Goal: Task Accomplishment & Management: Use online tool/utility

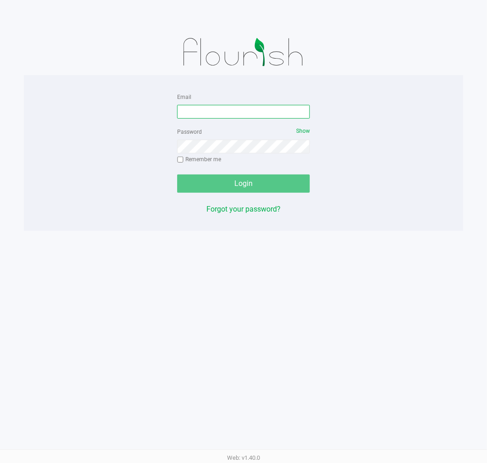
click at [197, 114] on input "Email" at bounding box center [243, 112] width 133 height 14
click at [265, 112] on input "[EMAIL_ADDRESS][DOMAIN_NAME]" at bounding box center [243, 112] width 133 height 14
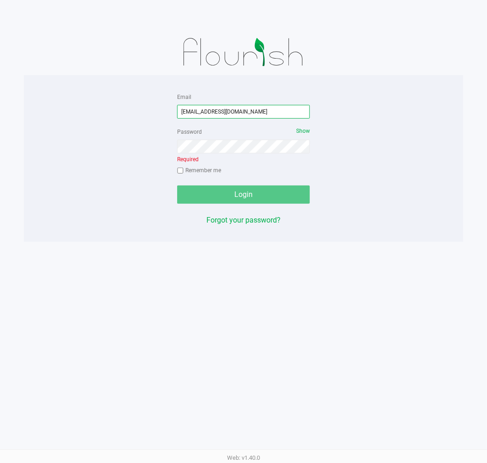
type input "[EMAIL_ADDRESS][DOMAIN_NAME]"
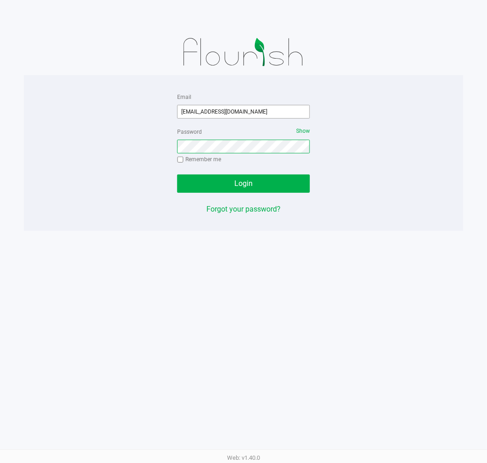
click at [177, 175] on button "Login" at bounding box center [243, 184] width 133 height 18
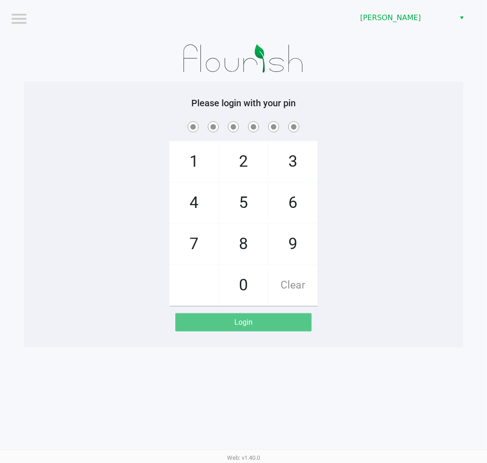
click at [392, 262] on div "1 4 7 2 5 8 0 3 6 9 Clear" at bounding box center [244, 213] width 440 height 186
checkbox input "true"
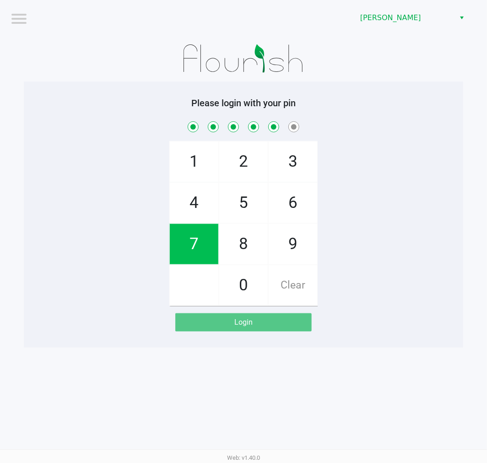
checkbox input "true"
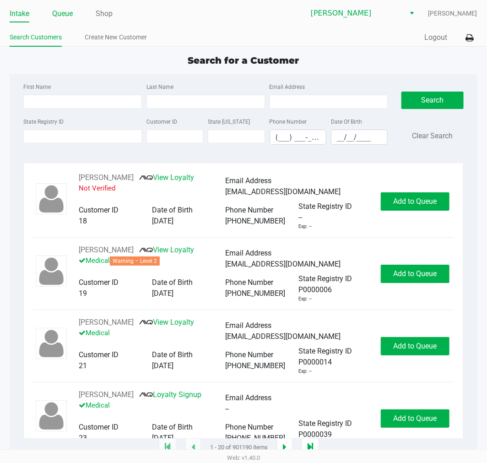
click at [61, 14] on link "Queue" at bounding box center [62, 13] width 21 height 13
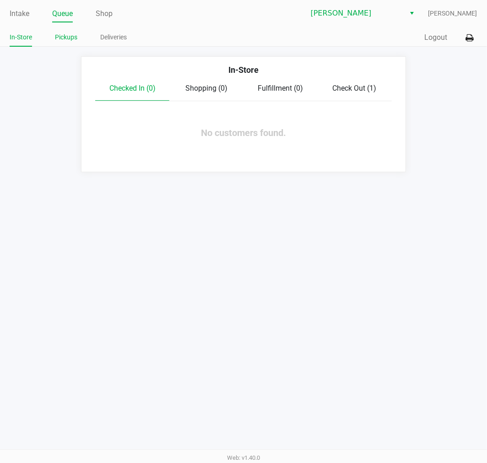
click at [71, 37] on link "Pickups" at bounding box center [66, 37] width 22 height 11
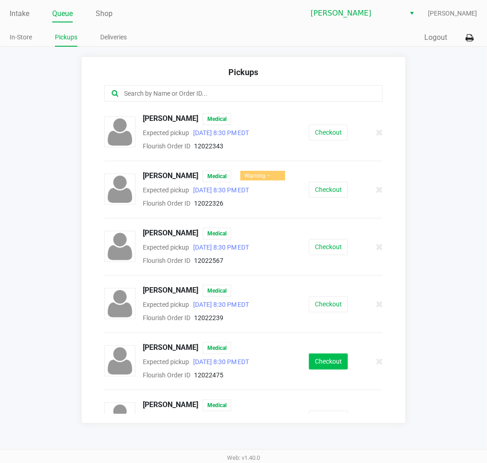
click at [321, 363] on button "Checkout" at bounding box center [328, 362] width 39 height 16
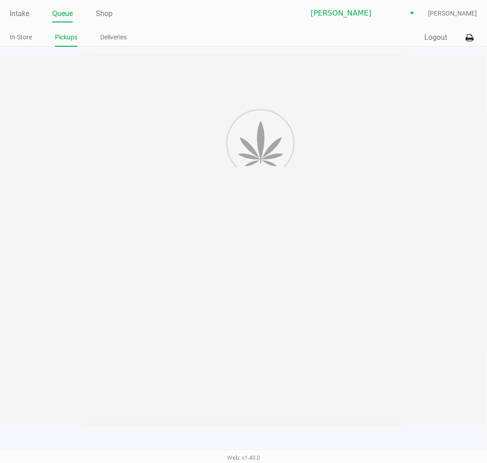
click at [422, 220] on div at bounding box center [243, 239] width 487 height 367
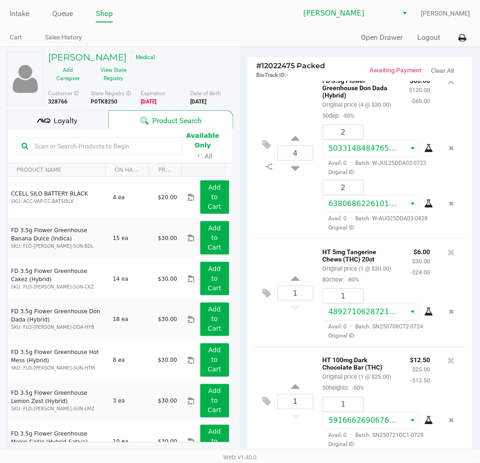
scroll to position [104, 0]
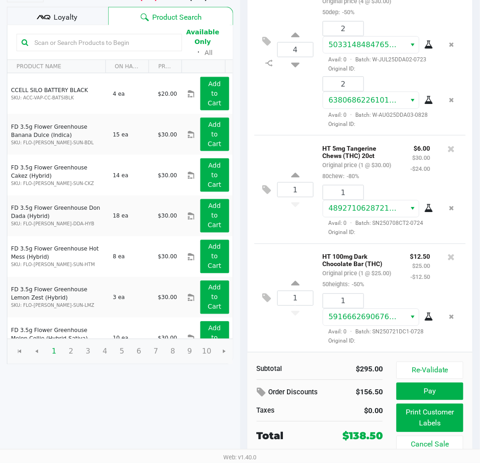
click at [65, 14] on span "Loyalty" at bounding box center [66, 17] width 24 height 11
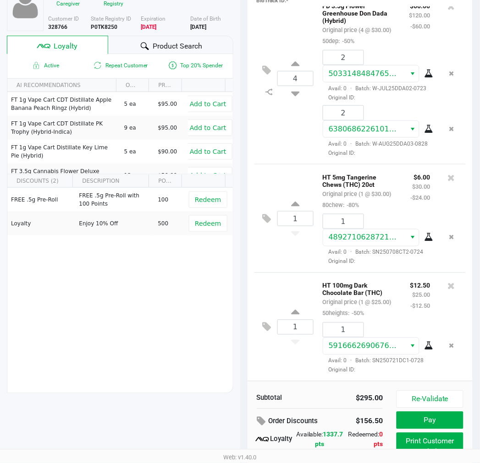
scroll to position [113, 0]
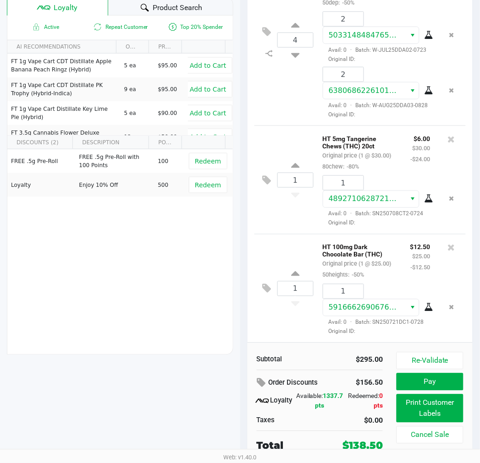
click at [443, 344] on div "Subtotal $295.00 Order Discounts $156.50 Loyalty Available: 1337.7 pts Redeemed…" at bounding box center [359, 403] width 225 height 120
click at [434, 359] on button "Re-Validate" at bounding box center [429, 360] width 66 height 17
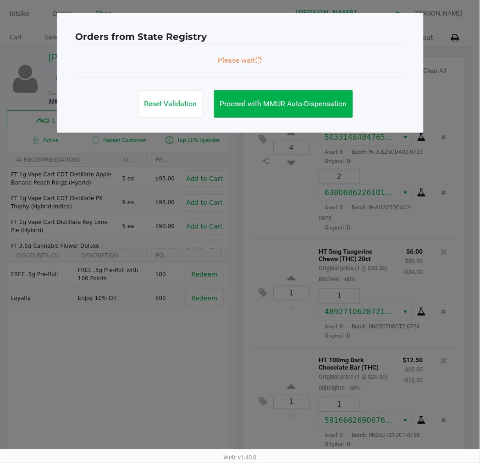
scroll to position [0, 0]
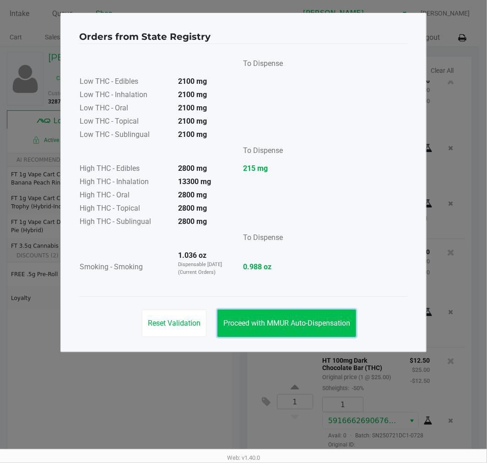
click at [300, 324] on span "Proceed with MMUR Auto-Dispensation" at bounding box center [287, 323] width 127 height 9
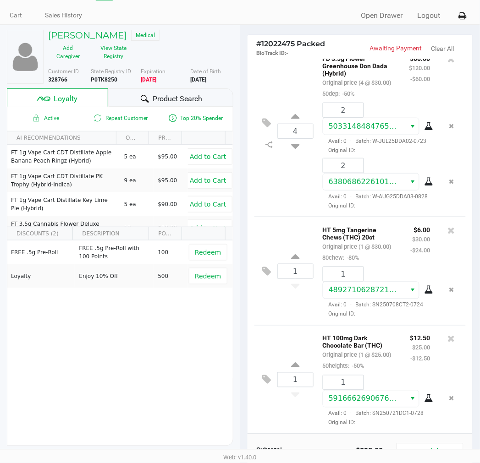
scroll to position [113, 0]
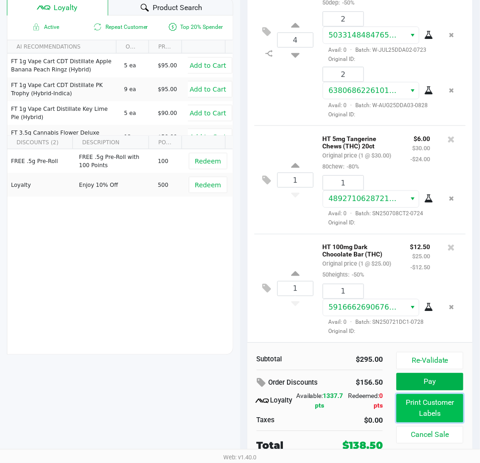
click at [434, 408] on button "Print Customer Labels" at bounding box center [429, 408] width 66 height 28
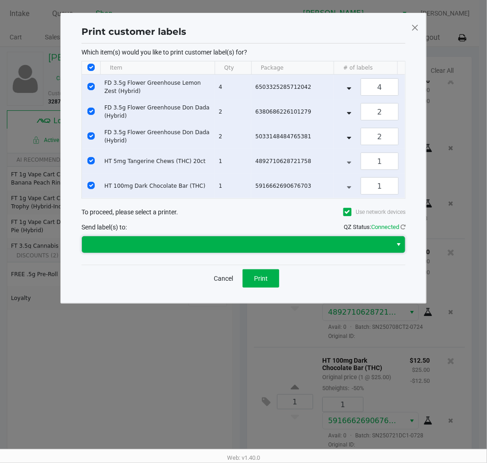
click at [266, 250] on span at bounding box center [236, 244] width 299 height 11
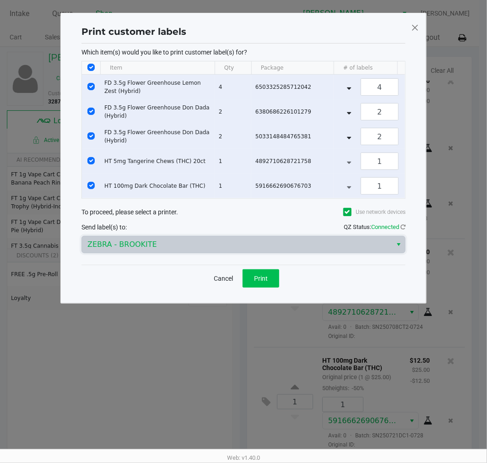
click at [274, 279] on button "Print" at bounding box center [261, 278] width 37 height 18
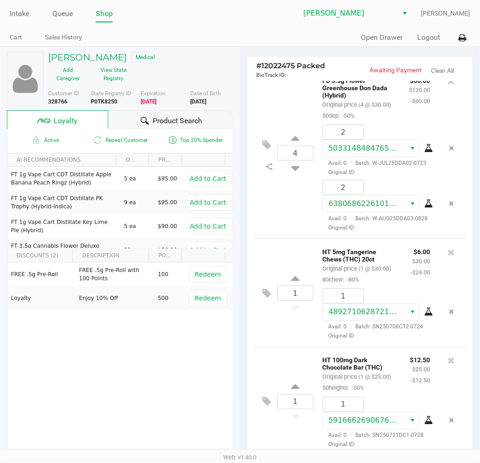
scroll to position [113, 0]
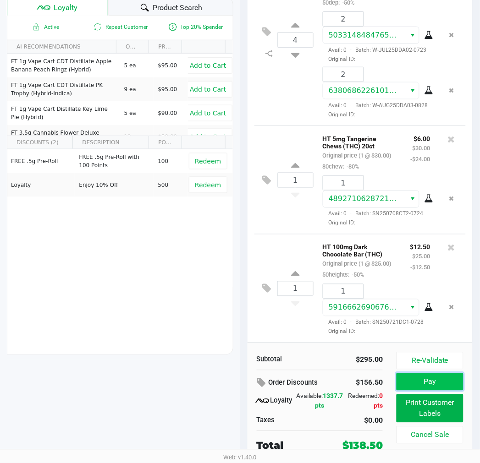
click at [438, 383] on button "Pay" at bounding box center [429, 381] width 66 height 17
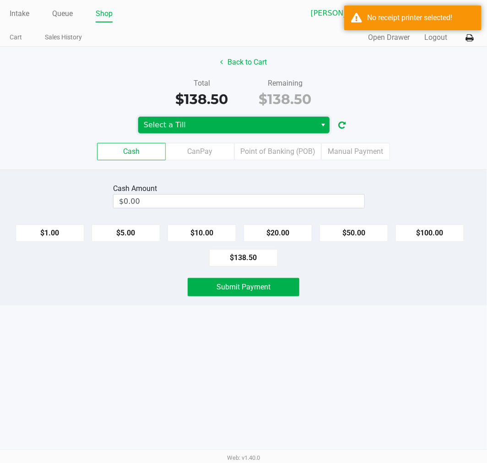
click at [252, 120] on span "Select a Till" at bounding box center [227, 125] width 167 height 11
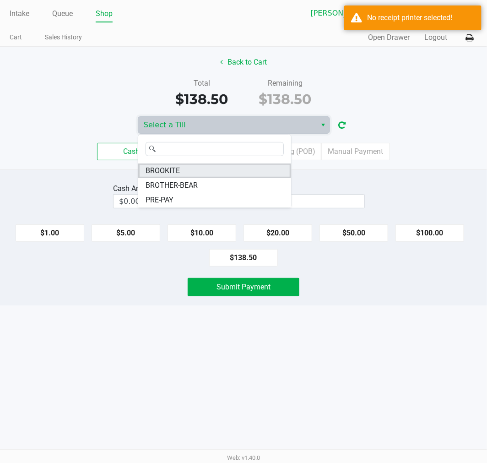
click at [213, 171] on li "BROOKITE" at bounding box center [214, 171] width 153 height 15
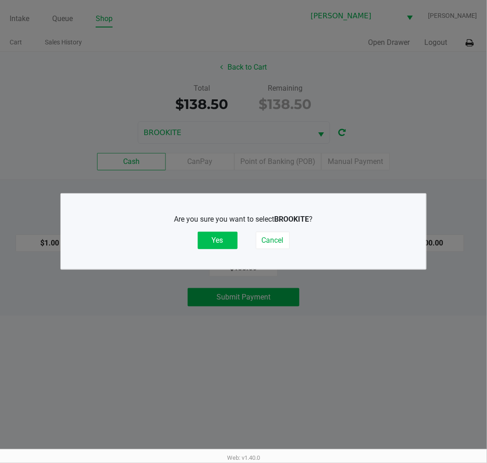
click at [209, 240] on button "Yes" at bounding box center [218, 240] width 40 height 17
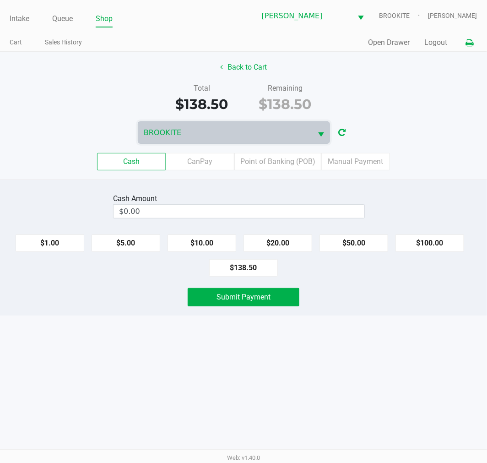
click at [476, 38] on button at bounding box center [470, 42] width 15 height 17
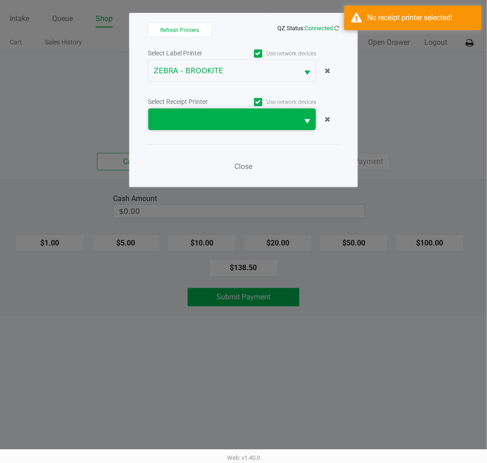
click at [249, 119] on span at bounding box center [223, 119] width 139 height 11
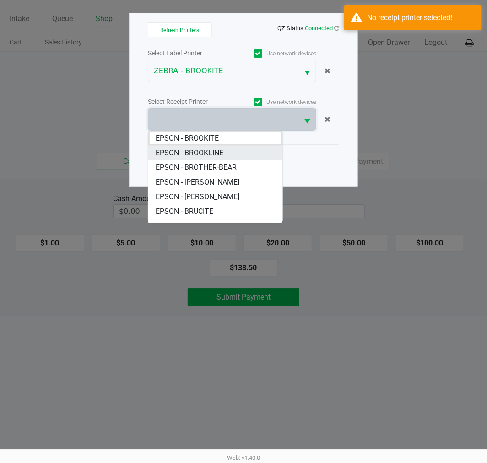
click at [217, 147] on BROOKLINE "EPSON - BROOKLINE" at bounding box center [215, 153] width 134 height 15
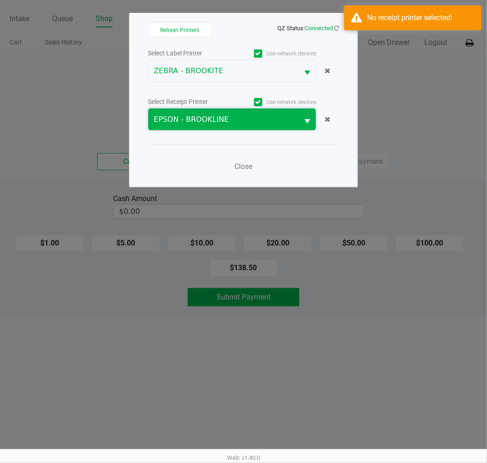
click at [215, 120] on span "EPSON - BROOKLINE" at bounding box center [223, 119] width 139 height 11
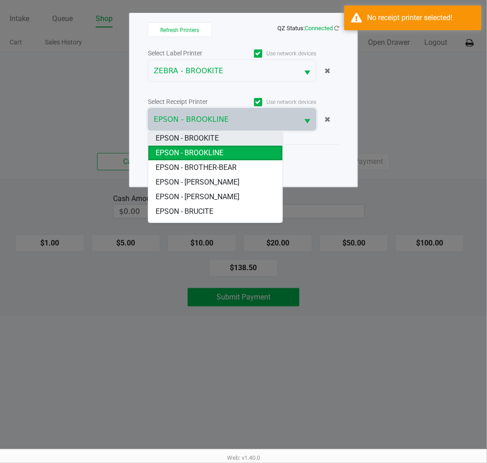
click at [215, 137] on span "EPSON - BROOKITE" at bounding box center [187, 138] width 63 height 11
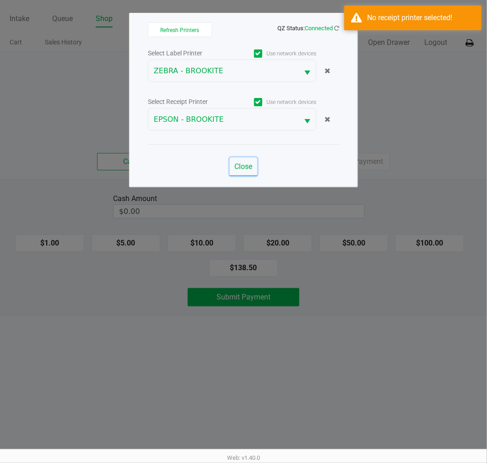
click at [244, 162] on span "Close" at bounding box center [244, 166] width 18 height 9
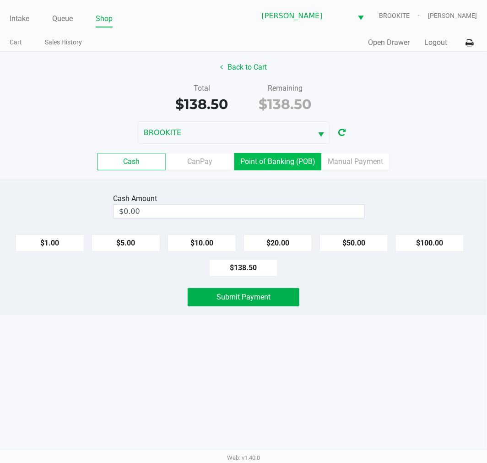
click at [281, 162] on label "Point of Banking (POB)" at bounding box center [278, 161] width 87 height 17
click at [0, 0] on 7 "Point of Banking (POB)" at bounding box center [0, 0] width 0 height 0
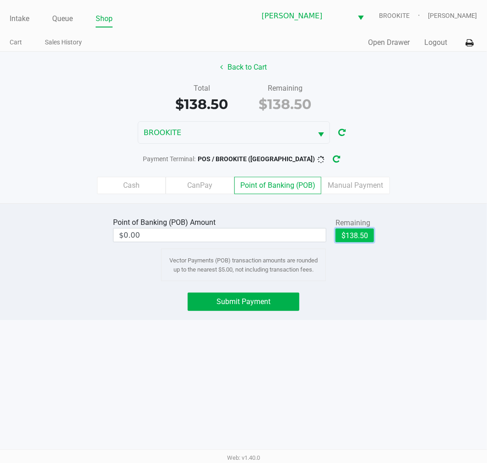
drag, startPoint x: 354, startPoint y: 235, endPoint x: 294, endPoint y: 275, distance: 72.9
click at [355, 235] on button "$138.50" at bounding box center [355, 236] width 38 height 14
type input "$138.50"
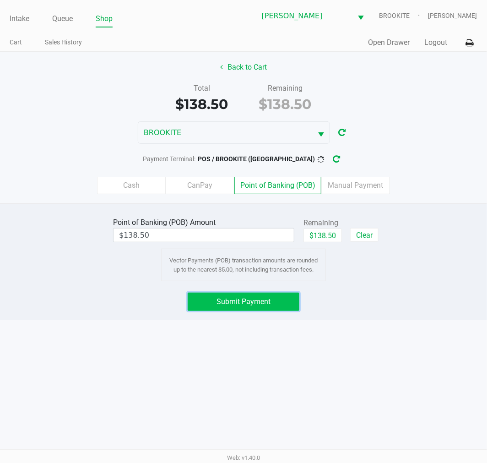
click at [213, 298] on button "Submit Payment" at bounding box center [244, 302] width 112 height 18
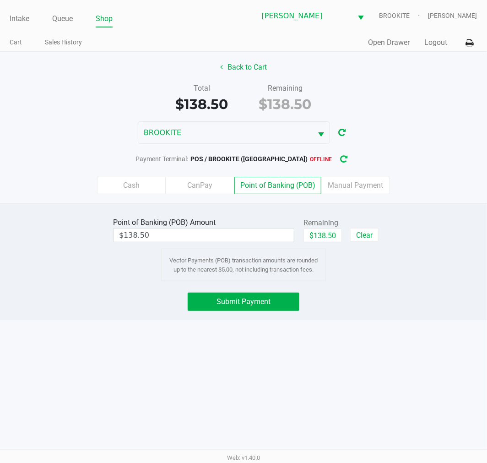
click at [339, 159] on icon "button" at bounding box center [344, 160] width 10 height 10
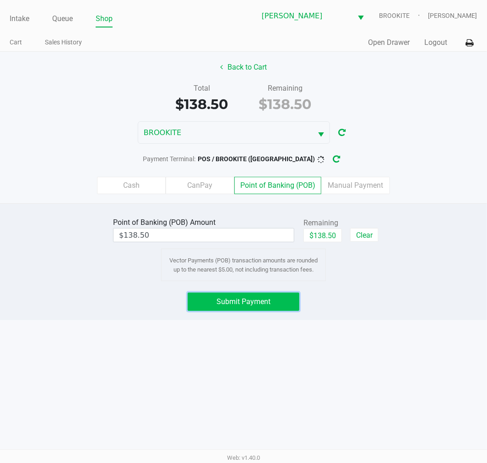
click at [273, 309] on button "Submit Payment" at bounding box center [244, 302] width 112 height 18
click at [337, 161] on button "button" at bounding box center [344, 159] width 15 height 17
click at [257, 309] on button "Submit Payment" at bounding box center [244, 302] width 112 height 18
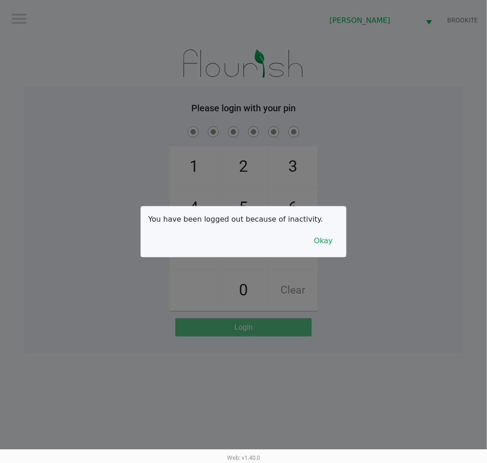
click at [142, 402] on div at bounding box center [243, 231] width 487 height 463
click at [439, 204] on div at bounding box center [243, 231] width 487 height 463
click at [326, 240] on button "Okay" at bounding box center [323, 240] width 31 height 17
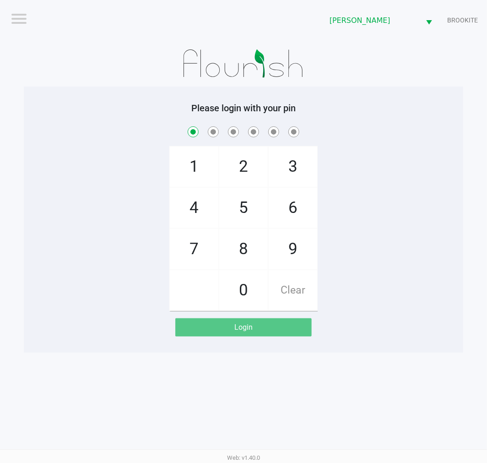
checkbox input "true"
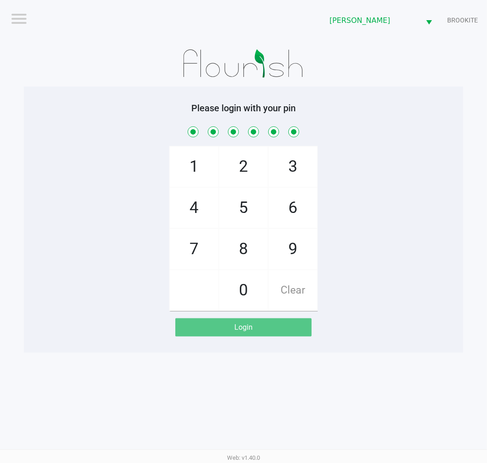
checkbox input "true"
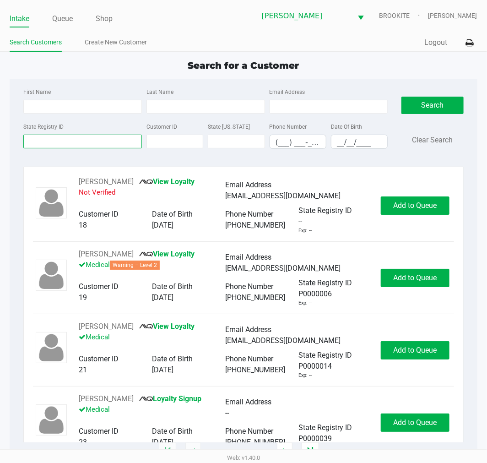
click at [90, 141] on input "State Registry ID" at bounding box center [82, 142] width 119 height 14
click at [86, 142] on input "State Registry ID" at bounding box center [82, 142] width 119 height 14
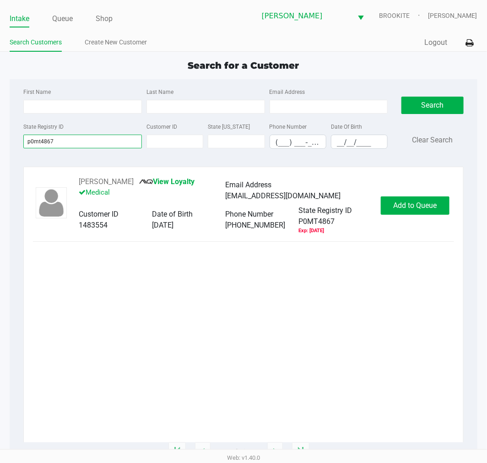
type input "p0mt4867"
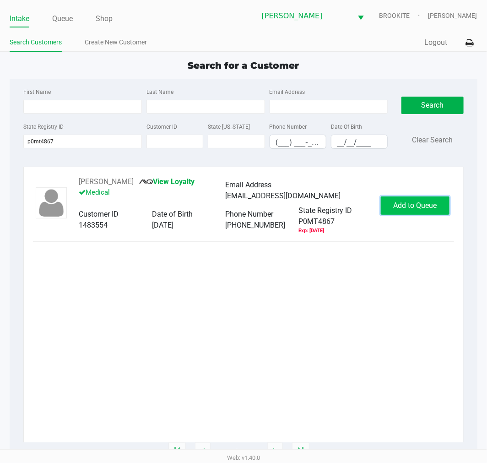
click at [417, 207] on span "Add to Queue" at bounding box center [415, 205] width 44 height 9
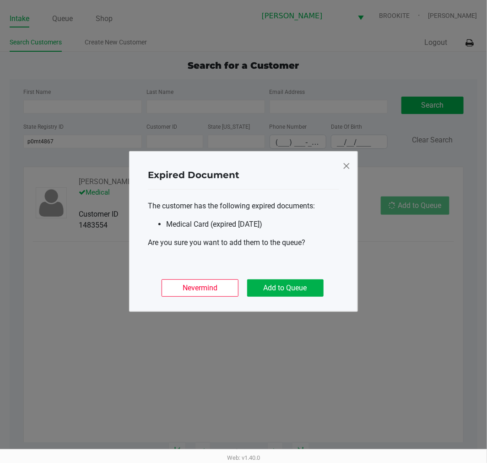
click at [419, 214] on ngb-modal-window "Expired Document The customer has the following expired documents: Medical Card…" at bounding box center [243, 231] width 487 height 463
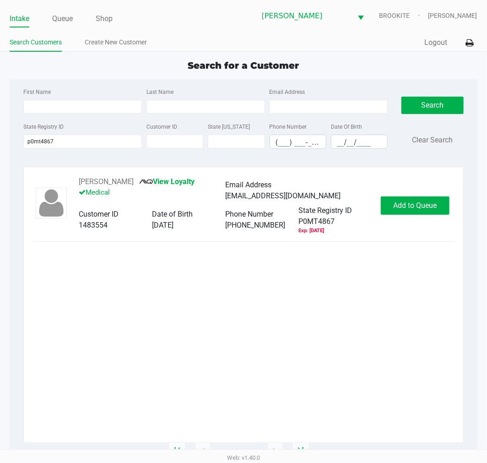
click at [424, 208] on span "Add to Queue" at bounding box center [415, 205] width 44 height 9
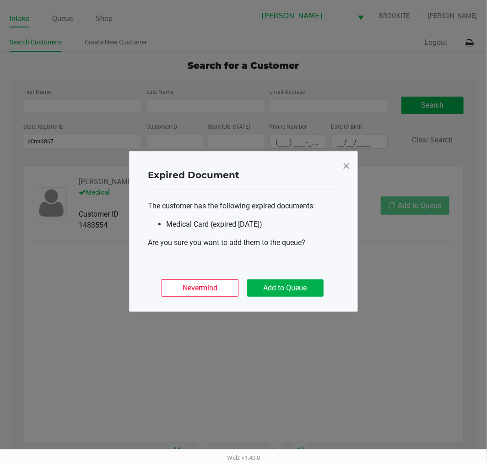
click at [300, 279] on button "Add to Queue" at bounding box center [285, 287] width 77 height 17
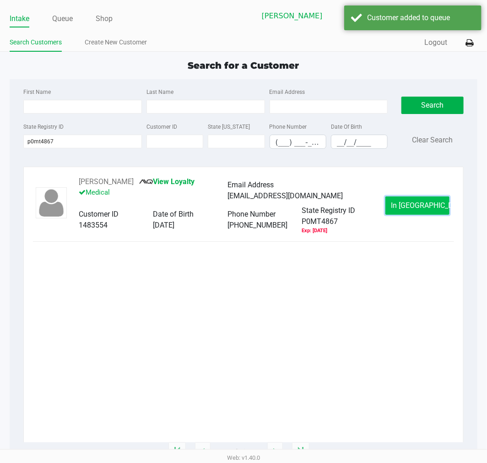
click at [427, 205] on span "In [GEOGRAPHIC_DATA]" at bounding box center [430, 205] width 77 height 9
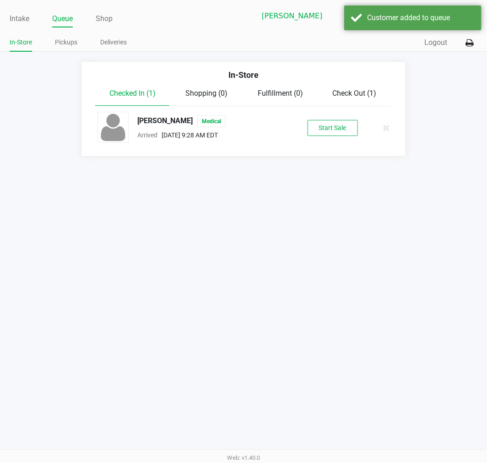
click at [316, 131] on button "Start Sale" at bounding box center [333, 128] width 50 height 16
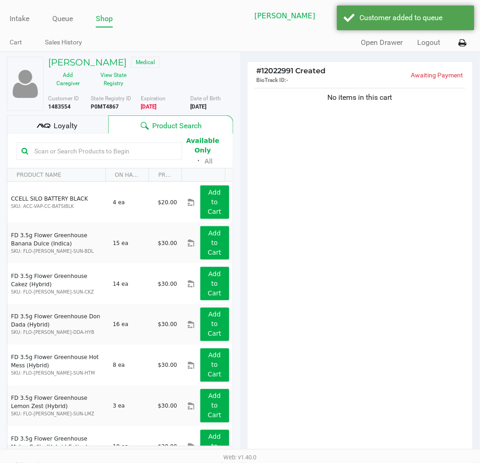
click at [98, 152] on input "text" at bounding box center [104, 151] width 146 height 14
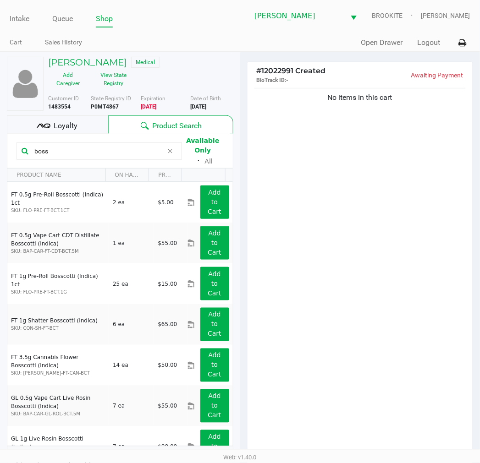
scroll to position [22, 0]
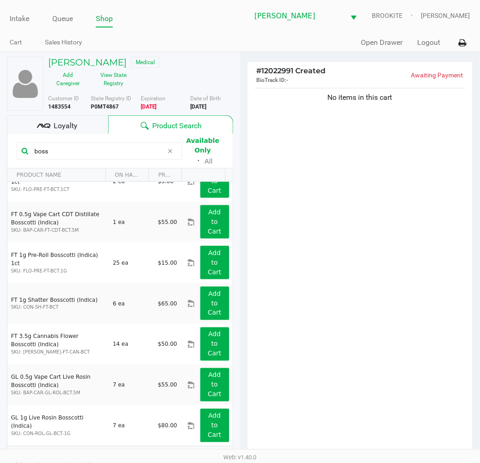
type input "boss"
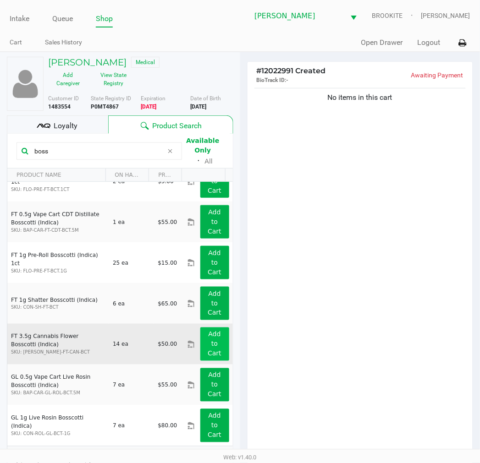
click at [208, 355] on app-button-loader "Add to Cart" at bounding box center [215, 344] width 14 height 27
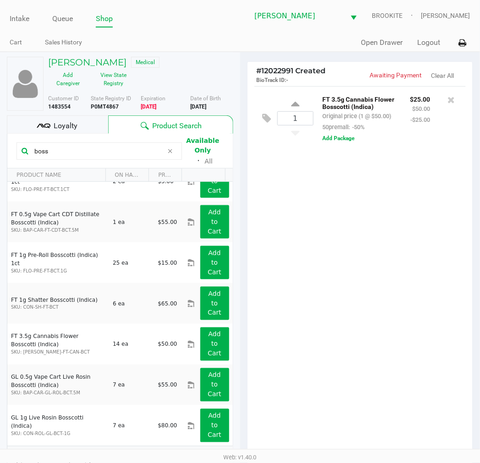
click at [397, 315] on div "1 FT 3.5g Cannabis Flower Bosscotti (Indica) Original price (1 @ $50.00) 50prem…" at bounding box center [359, 273] width 225 height 375
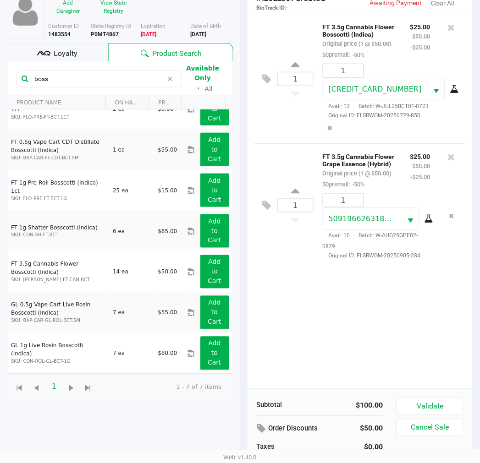
scroll to position [99, 0]
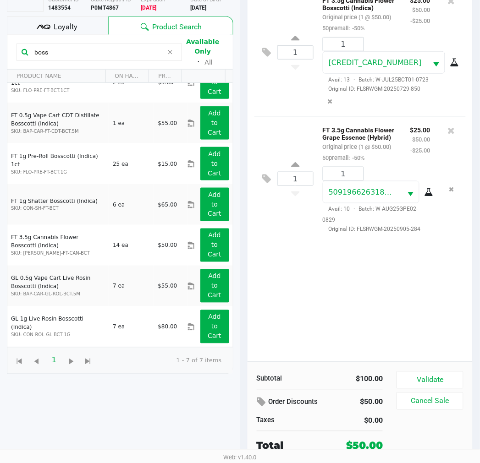
click at [441, 378] on button "Validate" at bounding box center [429, 380] width 66 height 17
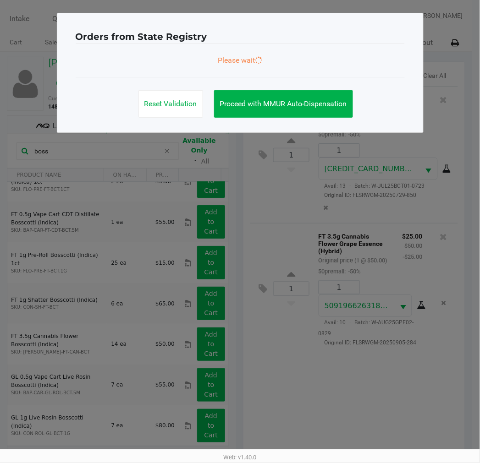
scroll to position [0, 0]
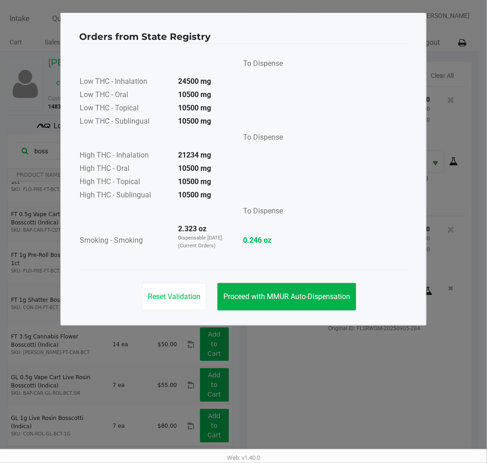
click at [279, 300] on span "Proceed with MMUR Auto-Dispensation" at bounding box center [287, 296] width 127 height 9
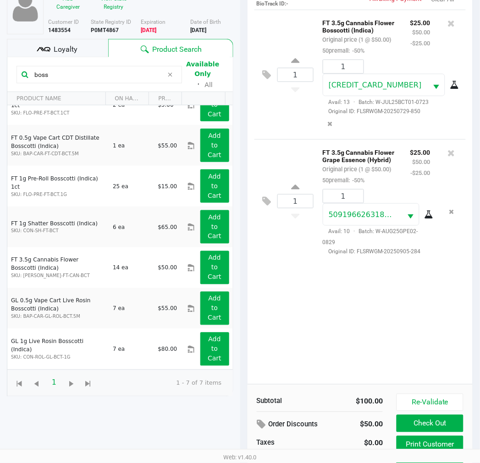
scroll to position [109, 0]
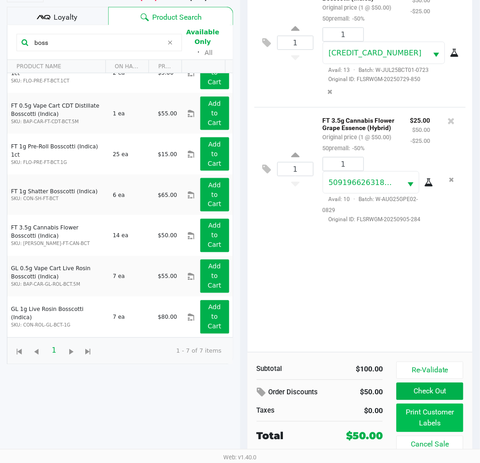
click at [451, 417] on button "Print Customer Labels" at bounding box center [429, 418] width 66 height 28
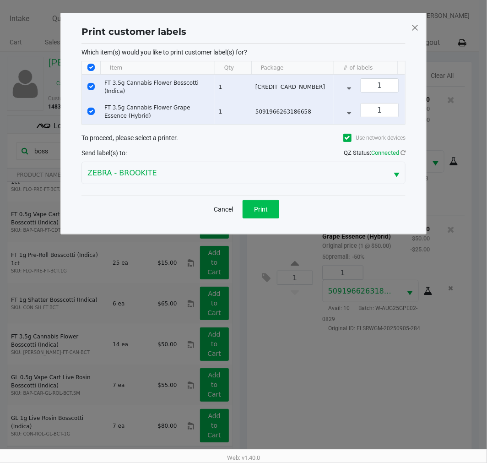
click at [267, 210] on button "Print" at bounding box center [261, 209] width 37 height 18
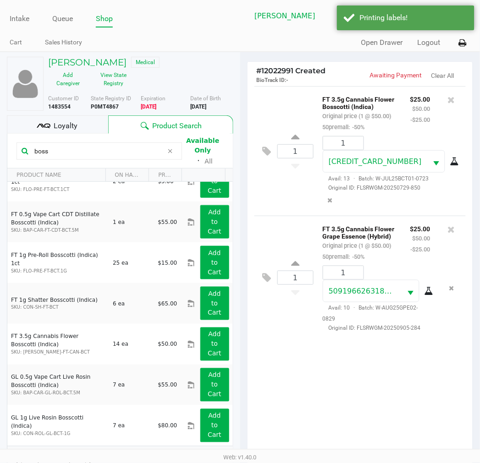
click at [84, 124] on div "Loyalty" at bounding box center [57, 124] width 101 height 18
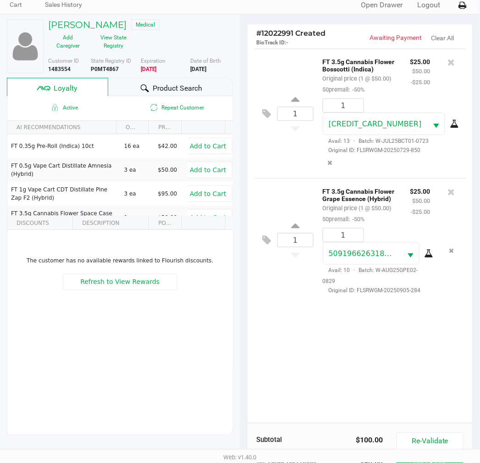
scroll to position [118, 0]
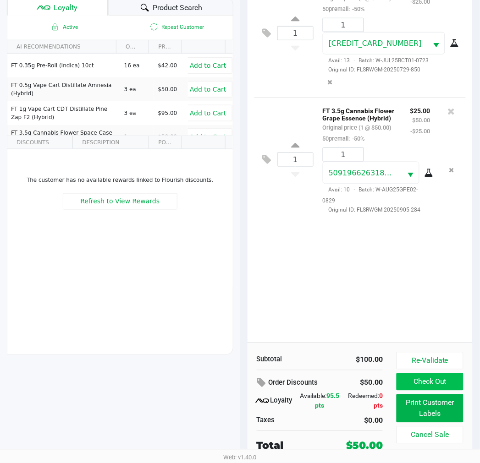
click at [443, 380] on button "Check Out" at bounding box center [429, 381] width 66 height 17
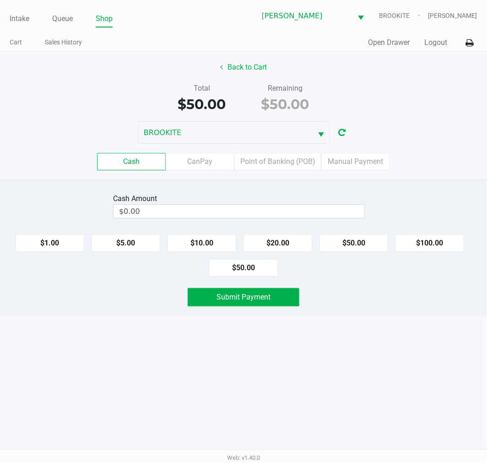
click at [439, 240] on button "$100.00" at bounding box center [430, 243] width 69 height 17
type input "$100.00"
click at [275, 299] on button "Submit Payment" at bounding box center [244, 297] width 112 height 18
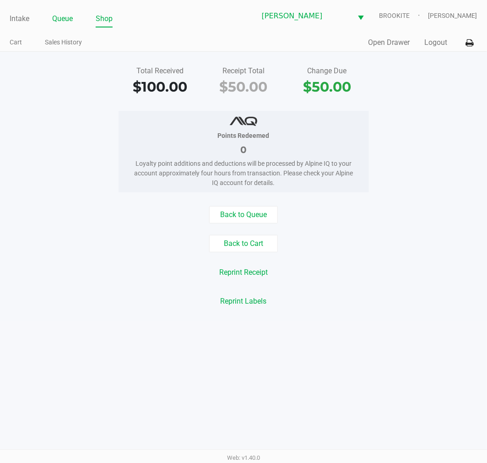
click at [56, 18] on link "Queue" at bounding box center [62, 18] width 21 height 13
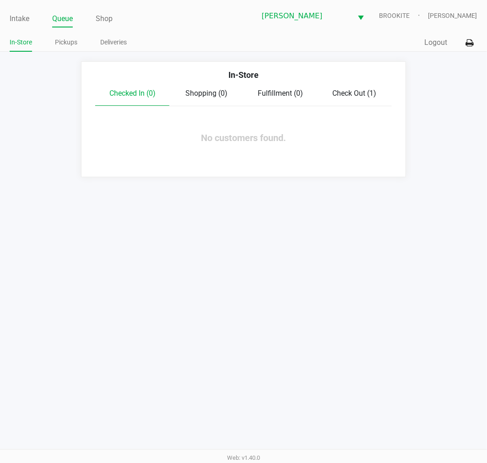
click at [359, 91] on span "Check Out (1)" at bounding box center [355, 93] width 44 height 9
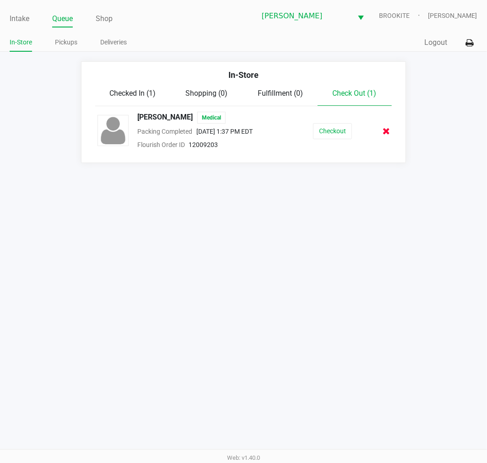
click at [390, 131] on icon at bounding box center [386, 131] width 7 height 7
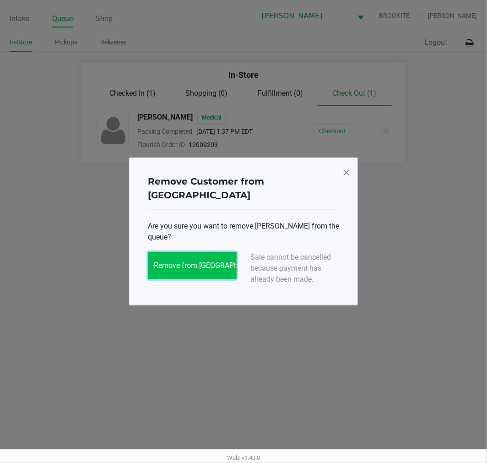
click at [185, 267] on button "Remove from [GEOGRAPHIC_DATA]" at bounding box center [192, 265] width 89 height 27
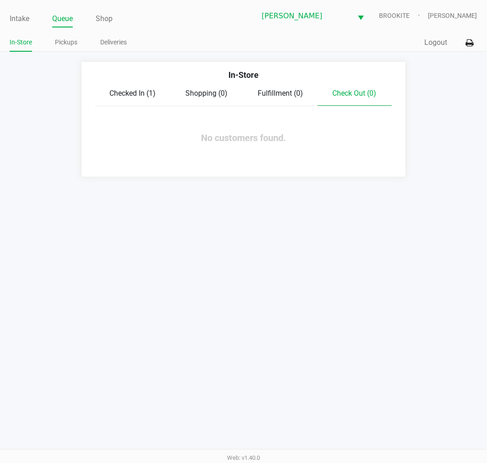
click at [137, 91] on span "Checked In (1)" at bounding box center [132, 93] width 46 height 9
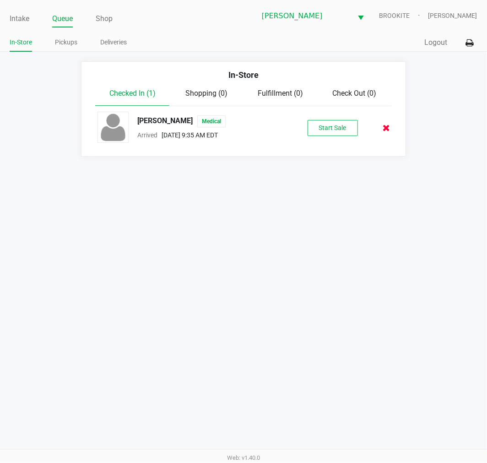
click at [387, 129] on icon at bounding box center [386, 128] width 7 height 7
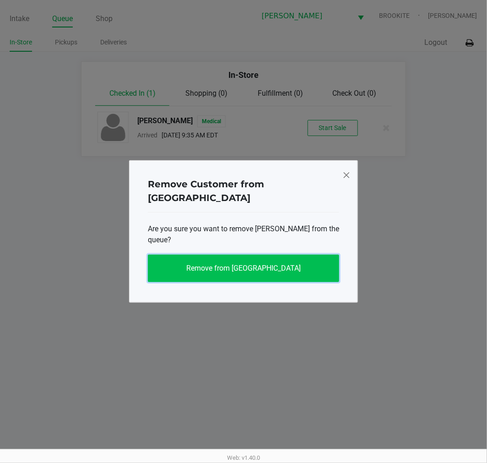
click at [277, 255] on button "Remove from [GEOGRAPHIC_DATA]" at bounding box center [243, 268] width 191 height 27
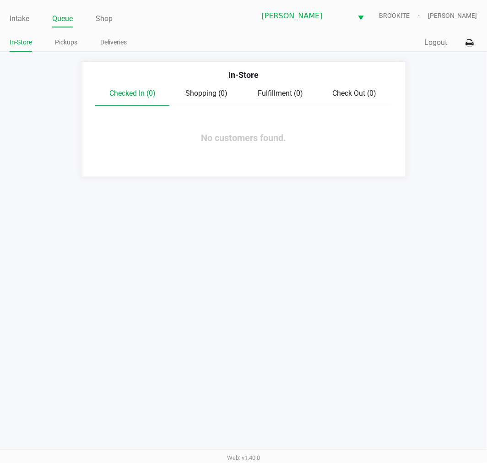
drag, startPoint x: 11, startPoint y: 115, endPoint x: 144, endPoint y: 224, distance: 172.2
click at [147, 235] on div "Intake Queue Shop [PERSON_NAME] BROOKITE [PERSON_NAME] In-Store Pickups Deliver…" at bounding box center [243, 231] width 487 height 463
click at [27, 19] on link "Intake" at bounding box center [20, 18] width 20 height 13
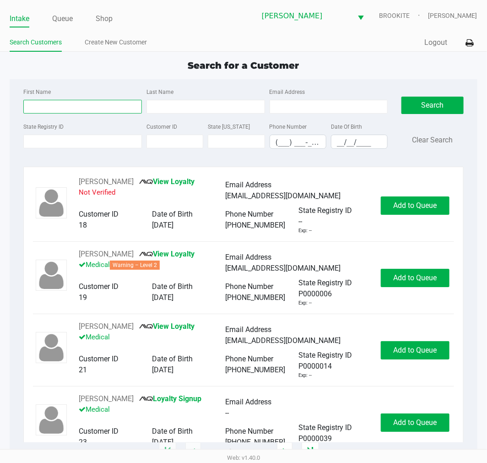
click at [94, 105] on input "First Name" at bounding box center [82, 107] width 119 height 14
type input "shar"
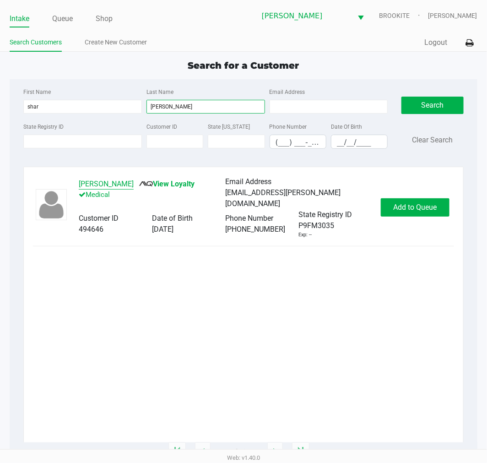
type input "[PERSON_NAME]"
click at [97, 185] on button "[PERSON_NAME]" at bounding box center [106, 184] width 55 height 11
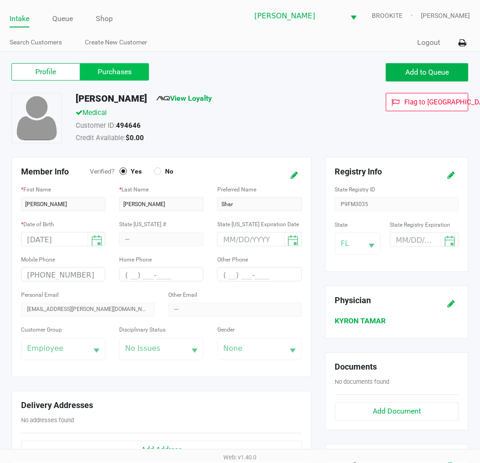
click at [127, 71] on label "Purchases" at bounding box center [114, 71] width 69 height 17
click at [0, 0] on 1 "Purchases" at bounding box center [0, 0] width 0 height 0
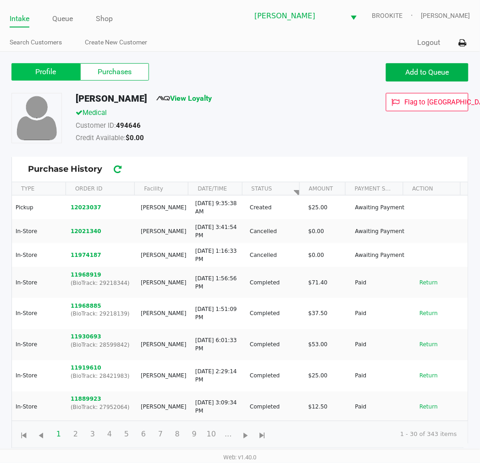
click at [30, 77] on label "Profile" at bounding box center [45, 71] width 69 height 17
click at [0, 0] on 0 "Profile" at bounding box center [0, 0] width 0 height 0
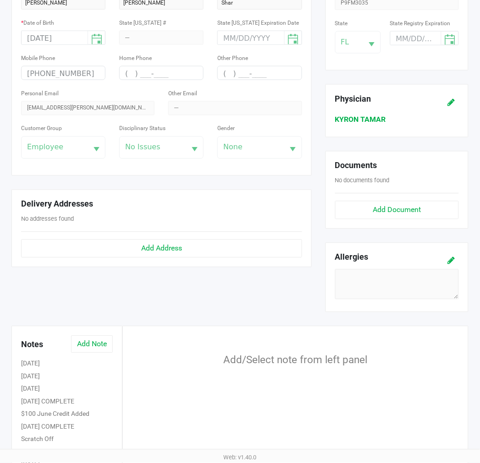
scroll to position [203, 0]
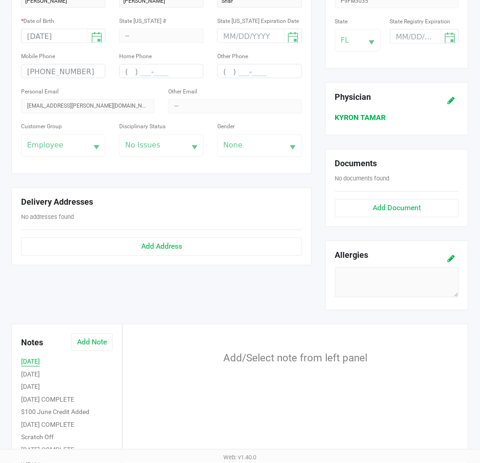
click at [22, 363] on button "[DATE]" at bounding box center [30, 362] width 19 height 10
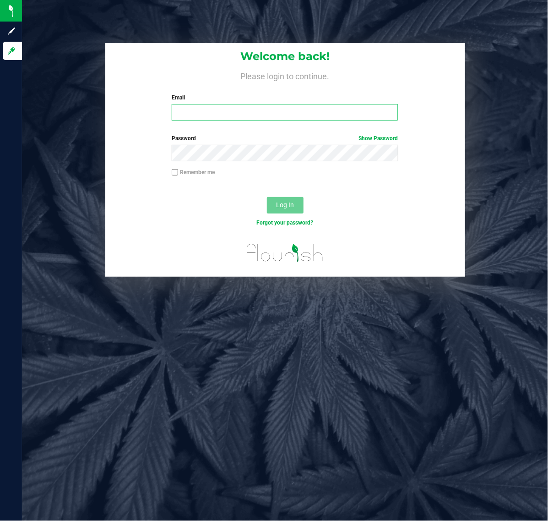
click at [246, 115] on input "Email" at bounding box center [285, 112] width 226 height 16
type input "[EMAIL_ADDRESS][DOMAIN_NAME]"
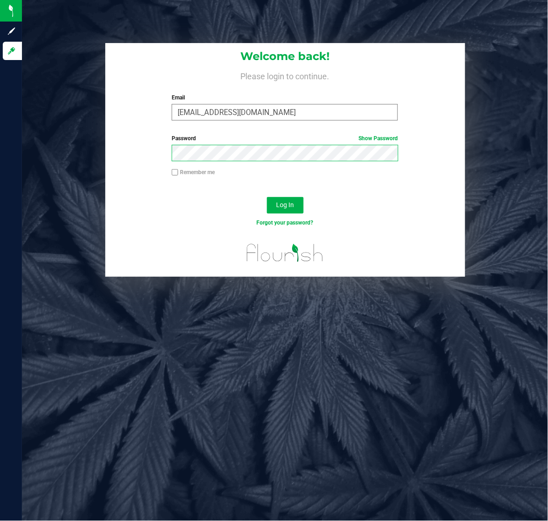
click at [267, 197] on button "Log In" at bounding box center [285, 205] width 37 height 16
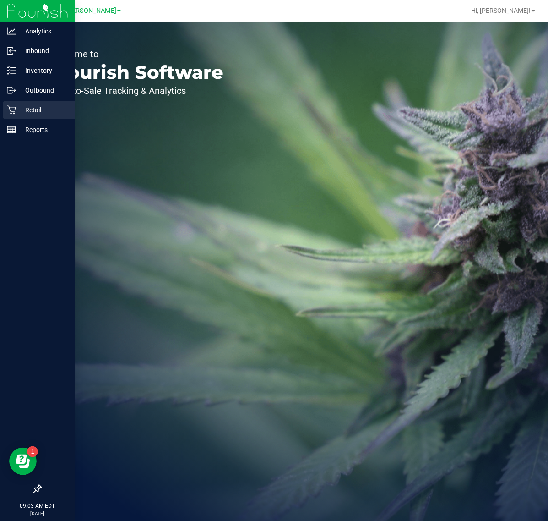
click at [16, 110] on p "Retail" at bounding box center [43, 109] width 55 height 11
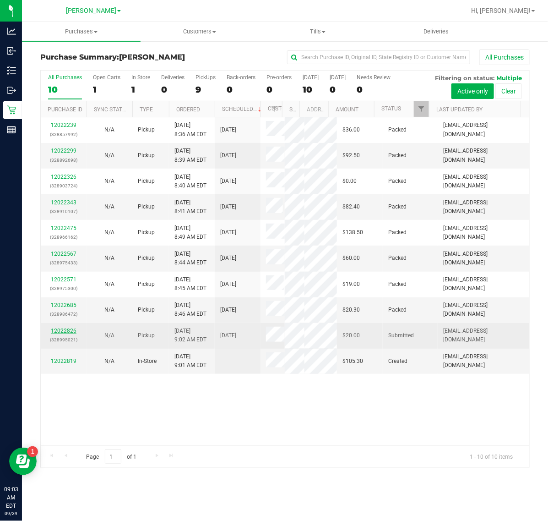
click at [60, 331] on link "12022826" at bounding box center [64, 331] width 26 height 6
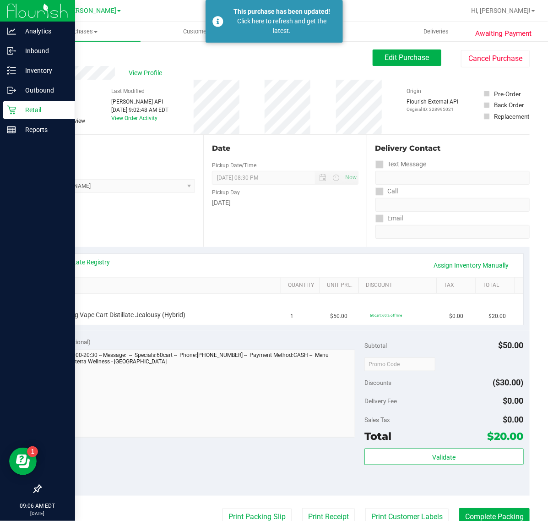
click at [10, 109] on icon at bounding box center [11, 110] width 9 height 9
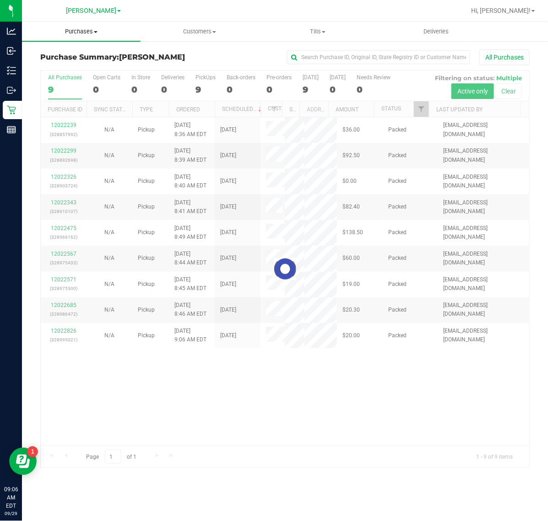
click at [84, 31] on span "Purchases" at bounding box center [81, 31] width 119 height 8
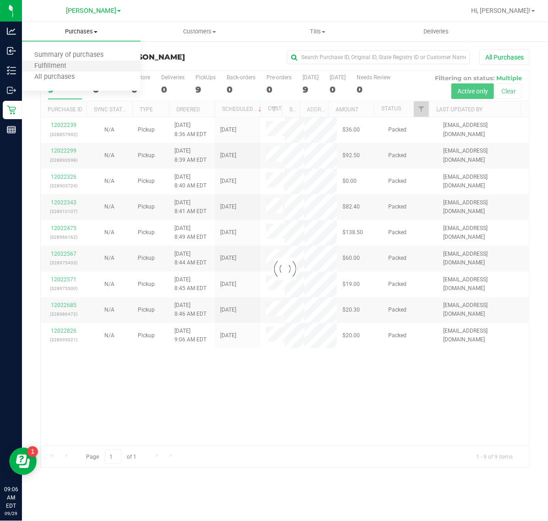
click at [89, 67] on li "Fulfillment" at bounding box center [81, 66] width 119 height 11
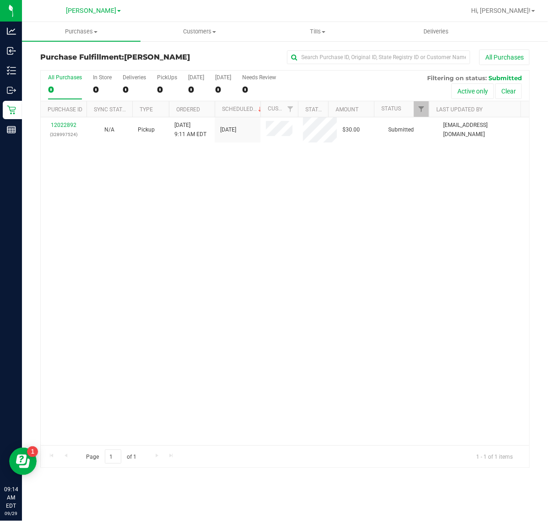
drag, startPoint x: 280, startPoint y: 291, endPoint x: 279, endPoint y: 272, distance: 19.7
click at [280, 291] on div "12022892 (328997524) N/A Pickup 9/29/2025 9:11 AM EDT 9/29/2025 $30.00 Submitte…" at bounding box center [285, 281] width 489 height 328
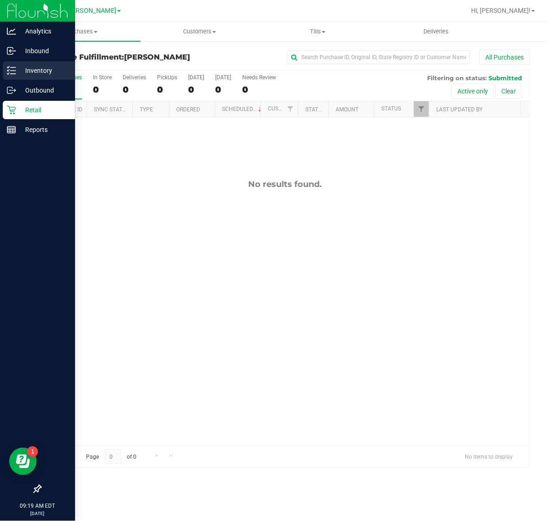
click at [44, 63] on div "Inventory" at bounding box center [39, 70] width 72 height 18
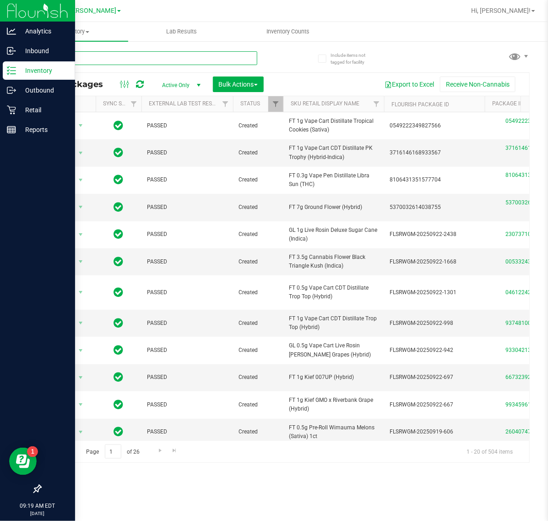
click at [217, 58] on input "text" at bounding box center [148, 58] width 217 height 14
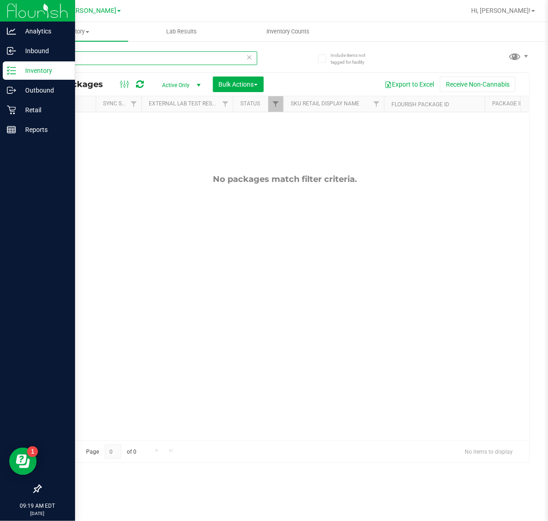
type input "f"
type input "a"
type input "l"
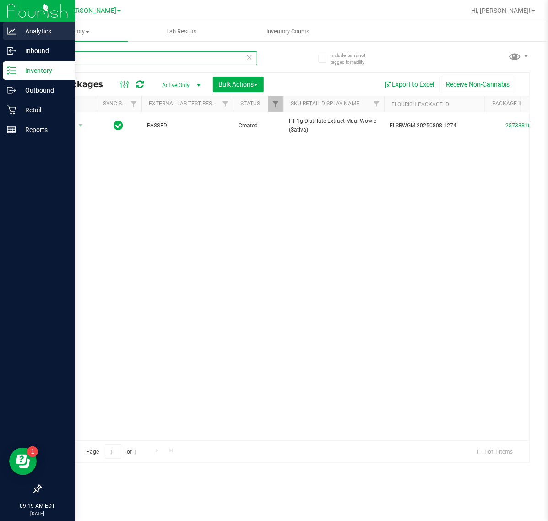
type input "m"
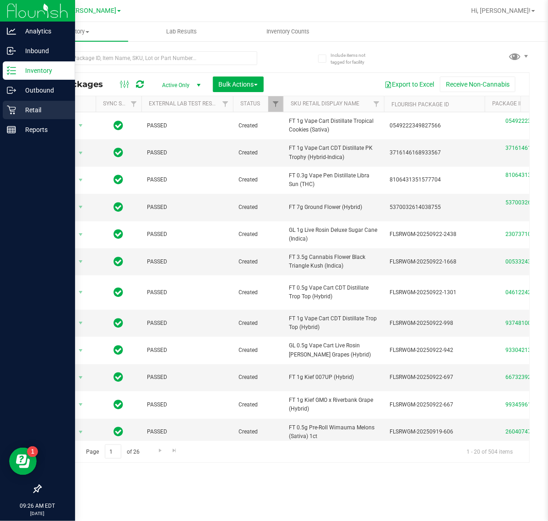
click at [10, 112] on icon at bounding box center [11, 109] width 9 height 9
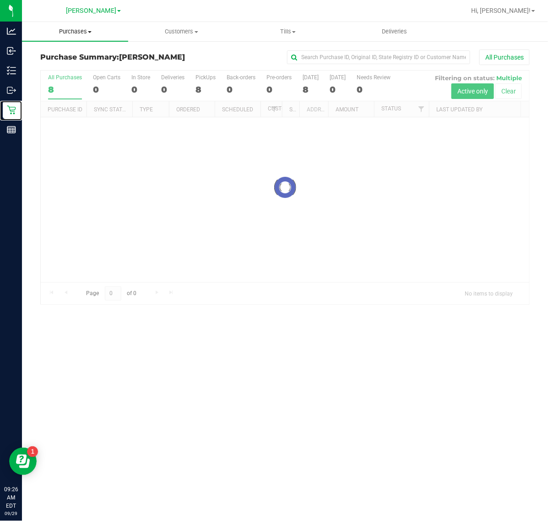
click at [85, 33] on span "Purchases" at bounding box center [75, 31] width 106 height 8
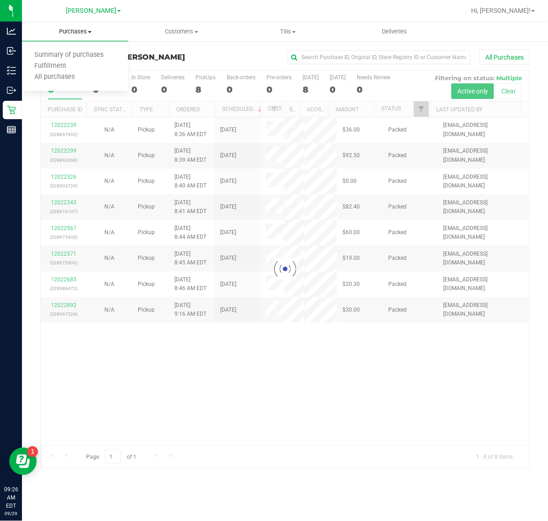
click at [69, 64] on span "Fulfillment" at bounding box center [50, 66] width 57 height 8
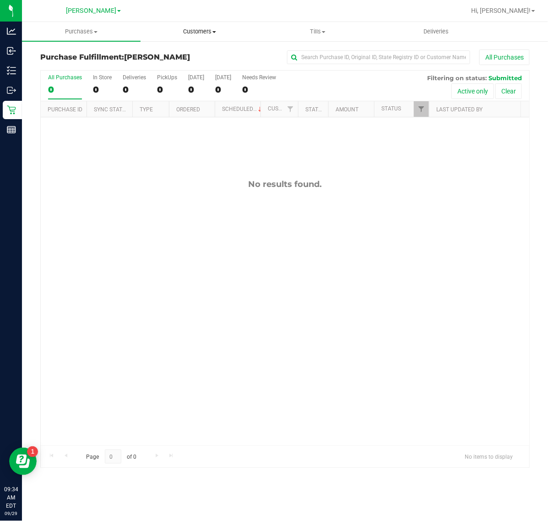
click at [197, 31] on span "Customers" at bounding box center [200, 31] width 118 height 8
click at [196, 53] on span "All customers" at bounding box center [174, 55] width 66 height 8
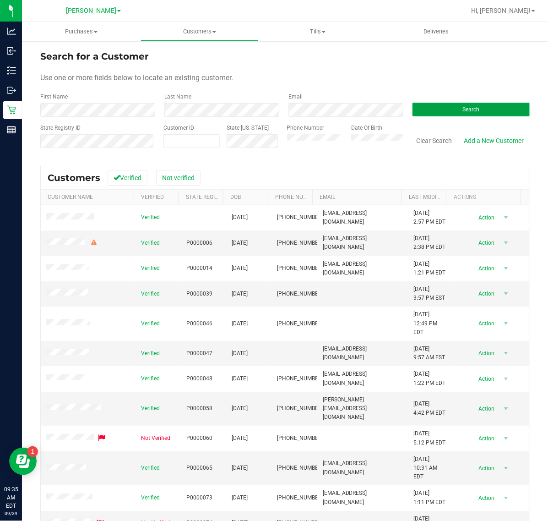
click at [500, 111] on button "Search" at bounding box center [471, 110] width 117 height 14
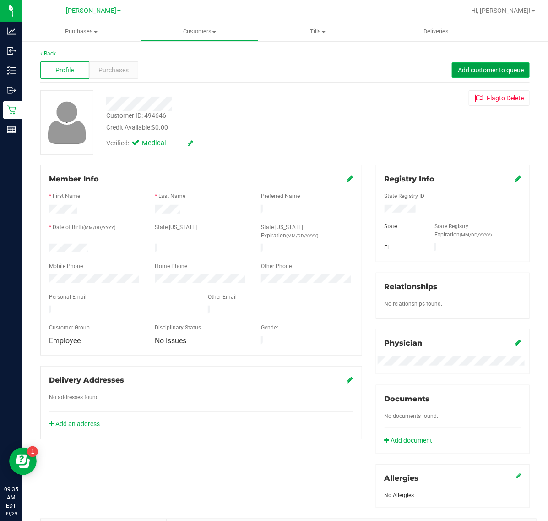
click at [494, 69] on span "Add customer to queue" at bounding box center [491, 69] width 66 height 7
click at [313, 137] on div "Verified: Medical" at bounding box center [225, 142] width 252 height 20
click at [100, 60] on div "Profile Purchases Add customer to queue" at bounding box center [285, 70] width 490 height 25
click at [107, 66] on span "Purchases" at bounding box center [113, 71] width 30 height 10
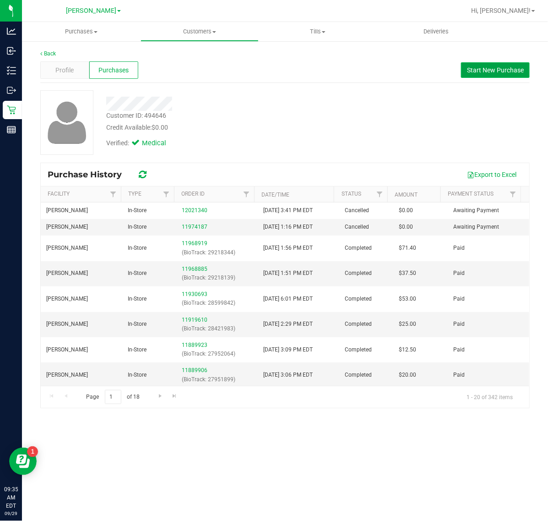
click at [486, 70] on span "Start New Purchase" at bounding box center [495, 69] width 57 height 7
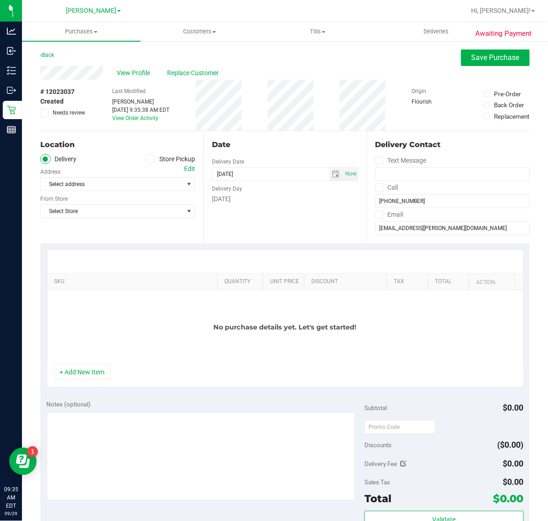
click at [173, 163] on label "Store Pickup" at bounding box center [170, 159] width 50 height 11
click at [0, 0] on input "Store Pickup" at bounding box center [0, 0] width 0 height 0
click at [156, 191] on div "Location Delivery Store Pickup Store Select Store Select Store Bonita Springs W…" at bounding box center [121, 187] width 163 height 112
click at [150, 186] on span "Select Store" at bounding box center [112, 184] width 142 height 13
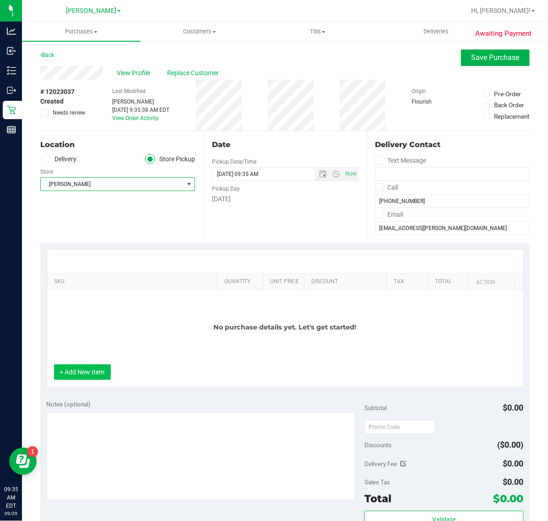
drag, startPoint x: 101, startPoint y: 381, endPoint x: 95, endPoint y: 373, distance: 9.5
click at [99, 381] on div "+ Add New Item" at bounding box center [285, 375] width 477 height 23
click at [95, 373] on button "+ Add New Item" at bounding box center [82, 372] width 57 height 16
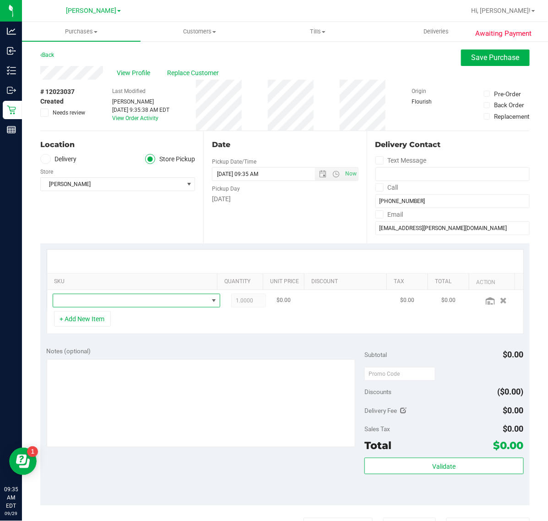
click at [147, 302] on span "NO DATA FOUND" at bounding box center [130, 300] width 155 height 13
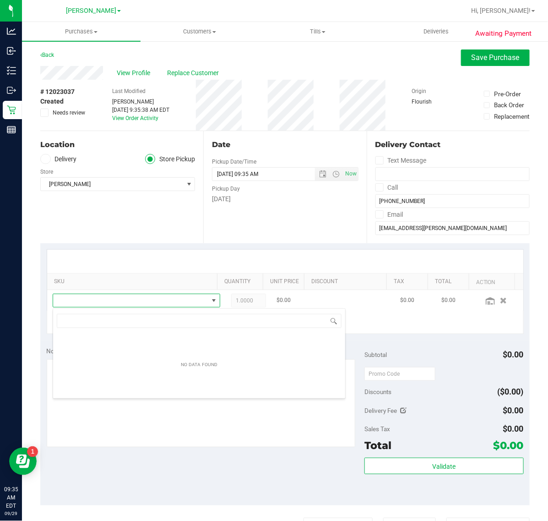
scroll to position [14, 150]
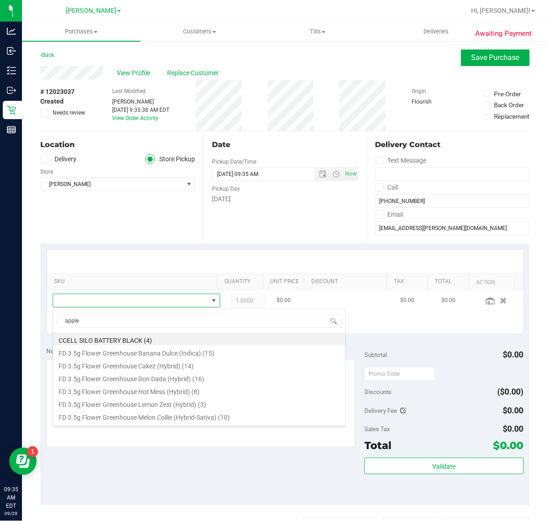
type input "apple"
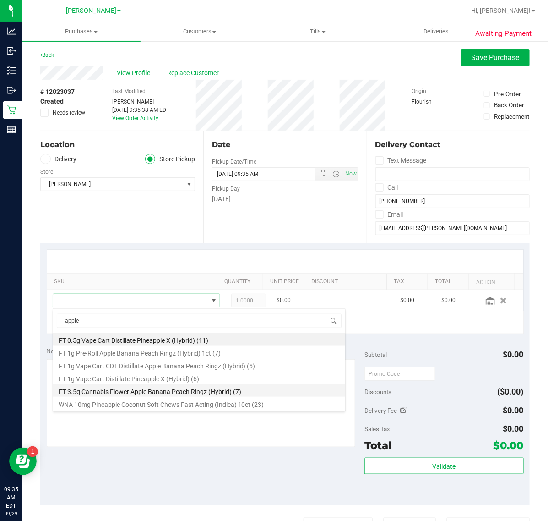
click at [245, 393] on li "FT 3.5g Cannabis Flower Apple Banana Peach Ringz (Hybrid) (7)" at bounding box center [199, 390] width 292 height 13
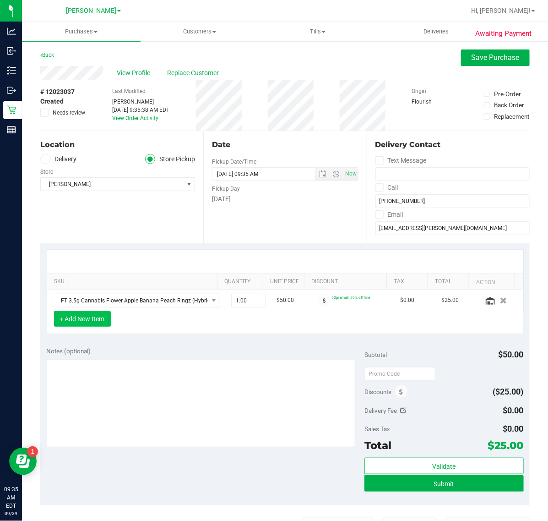
click at [104, 319] on button "+ Add New Item" at bounding box center [82, 319] width 57 height 16
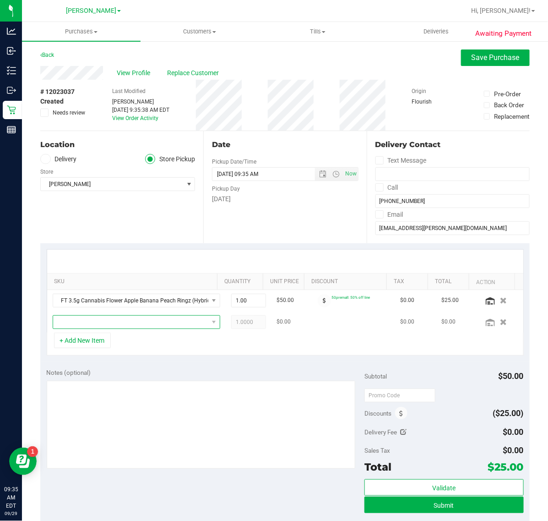
click at [171, 327] on span "NO DATA FOUND" at bounding box center [130, 322] width 155 height 13
click at [184, 328] on span "NO DATA FOUND" at bounding box center [130, 322] width 155 height 13
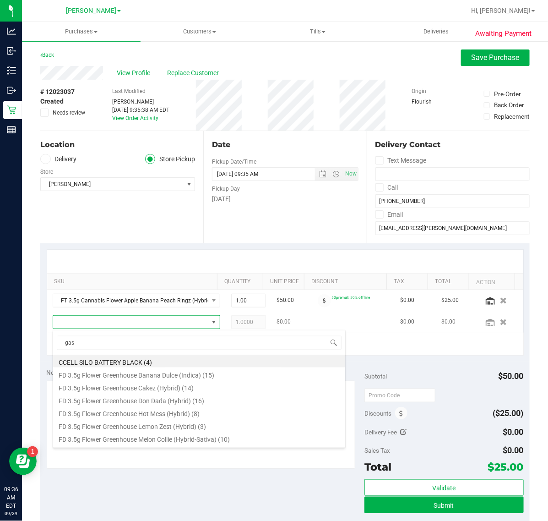
type input "gasp"
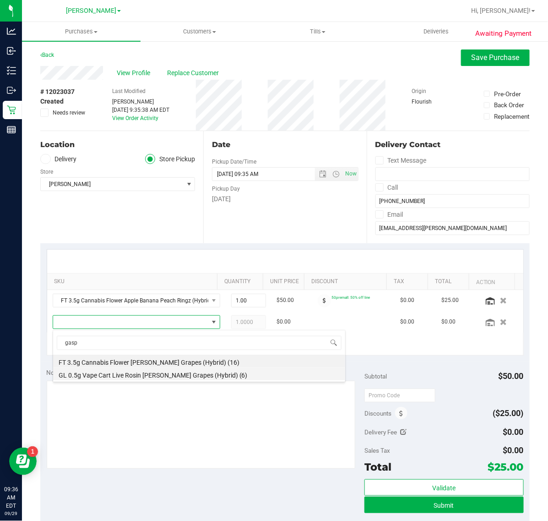
click at [158, 375] on li "GL 0.5g Vape Cart Live Rosin Gaspar's Grapes (Hybrid) (6)" at bounding box center [199, 373] width 292 height 13
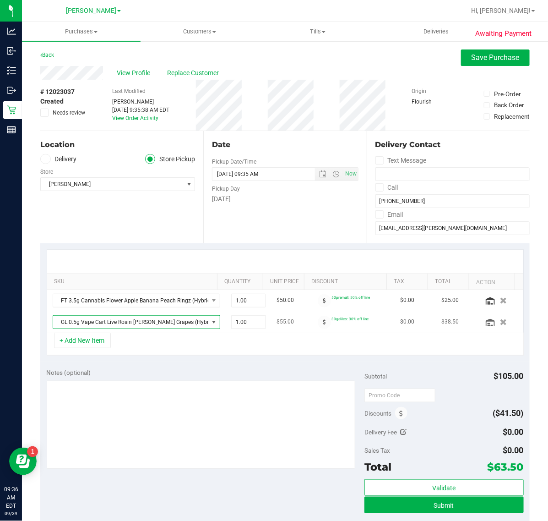
click at [208, 324] on span "NO DATA FOUND" at bounding box center [213, 322] width 11 height 13
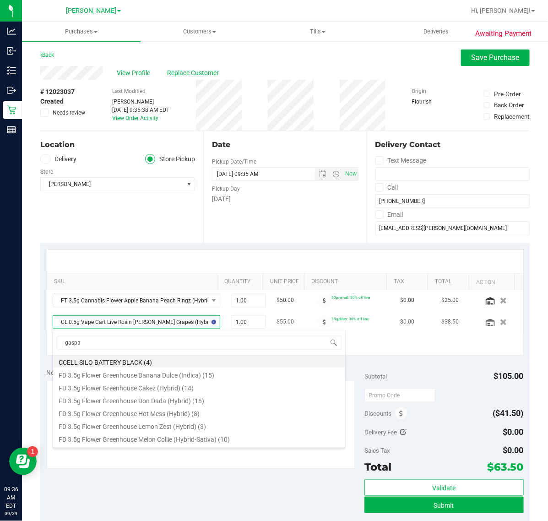
type input "gaspar"
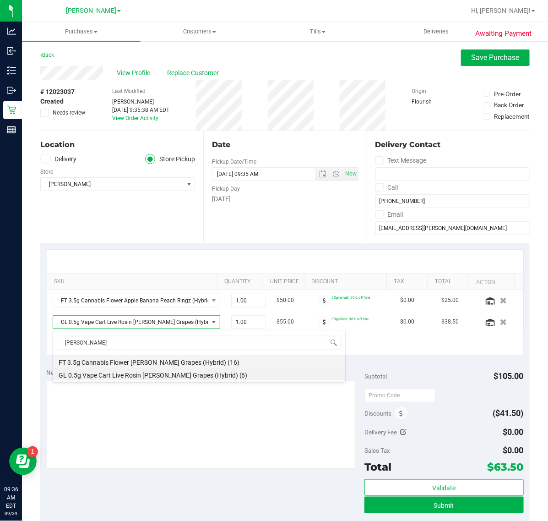
click at [164, 362] on li "FT 3.5g Cannabis Flower Gaspar's Grapes (Hybrid) (16)" at bounding box center [199, 361] width 292 height 13
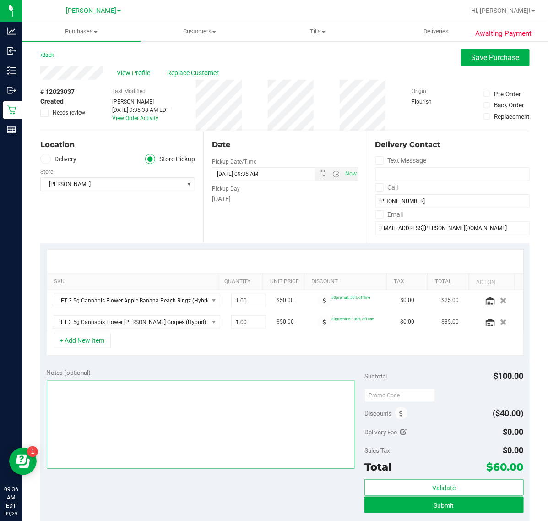
click at [242, 445] on textarea at bounding box center [201, 425] width 309 height 88
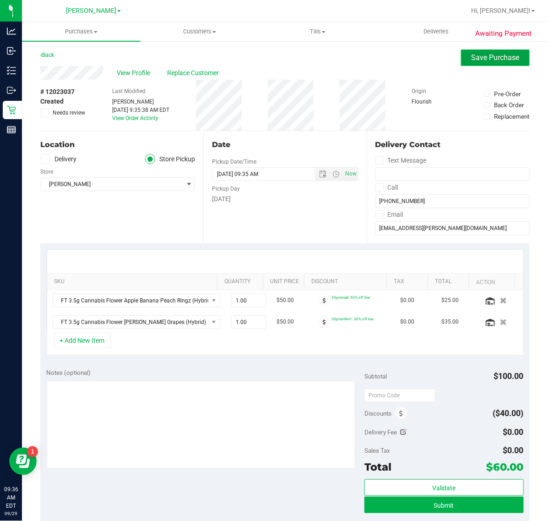
click at [475, 54] on span "Save Purchase" at bounding box center [496, 57] width 48 height 9
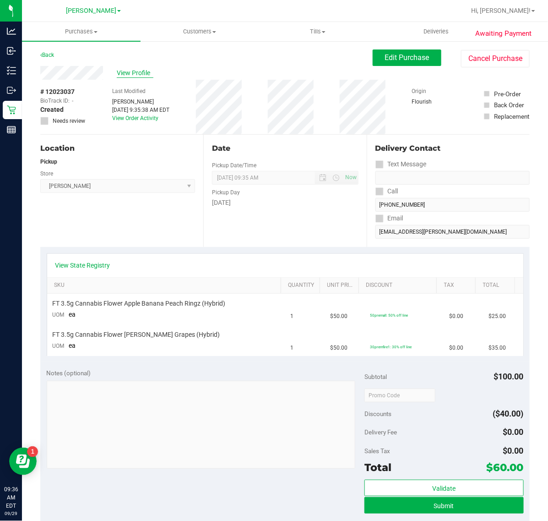
click at [125, 71] on span "View Profile" at bounding box center [135, 73] width 37 height 10
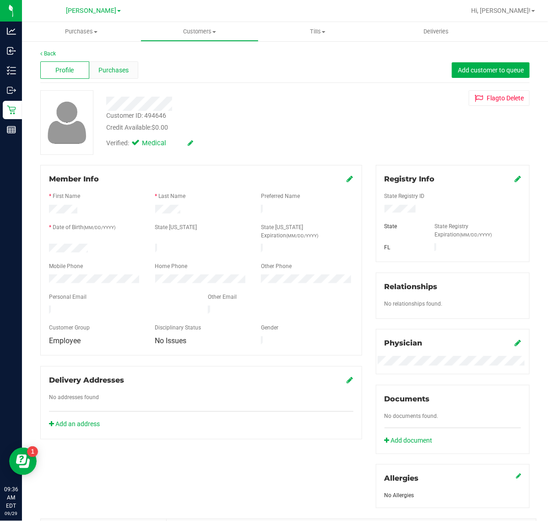
click at [128, 63] on div "Purchases" at bounding box center [113, 69] width 49 height 17
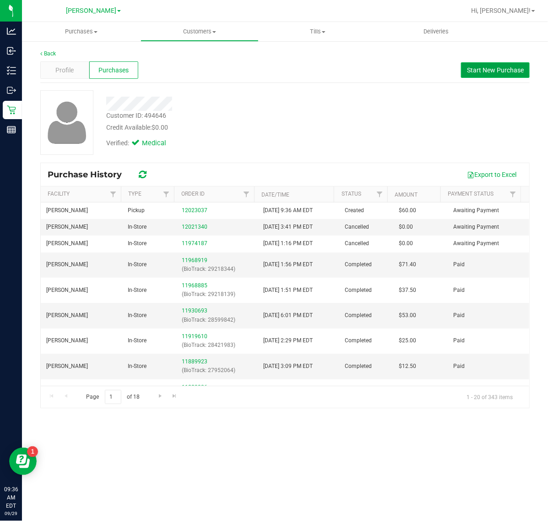
click at [482, 71] on span "Start New Purchase" at bounding box center [495, 69] width 57 height 7
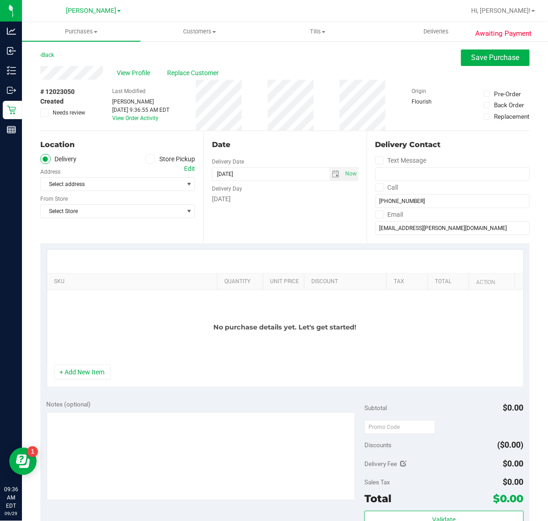
click at [181, 156] on label "Store Pickup" at bounding box center [170, 159] width 50 height 11
click at [0, 0] on input "Store Pickup" at bounding box center [0, 0] width 0 height 0
click at [137, 182] on span "Select Store" at bounding box center [112, 184] width 142 height 13
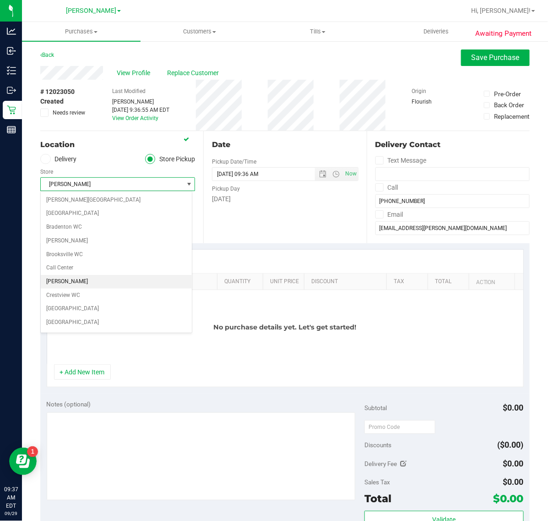
click at [90, 283] on li "[PERSON_NAME]" at bounding box center [116, 282] width 151 height 14
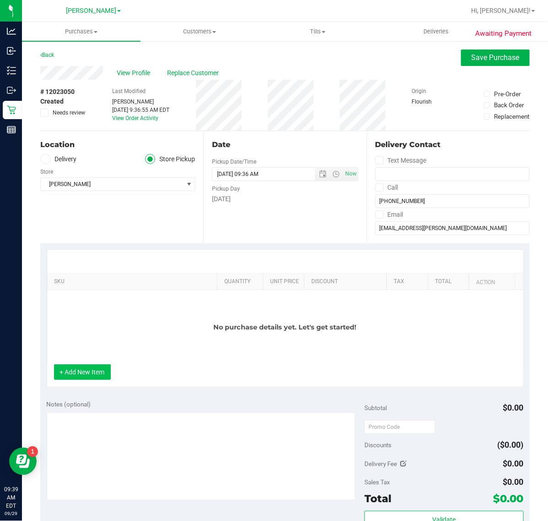
click at [72, 372] on button "+ Add New Item" at bounding box center [82, 372] width 57 height 16
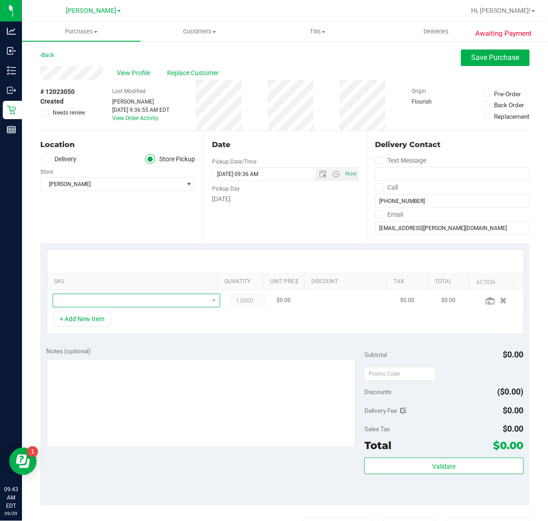
click at [136, 305] on span "NO DATA FOUND" at bounding box center [130, 300] width 155 height 13
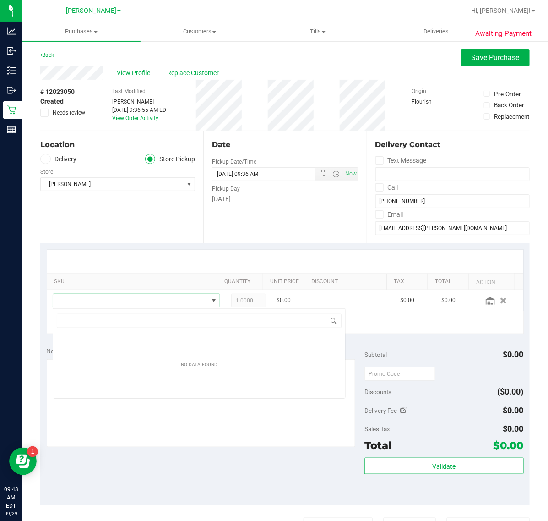
scroll to position [14, 150]
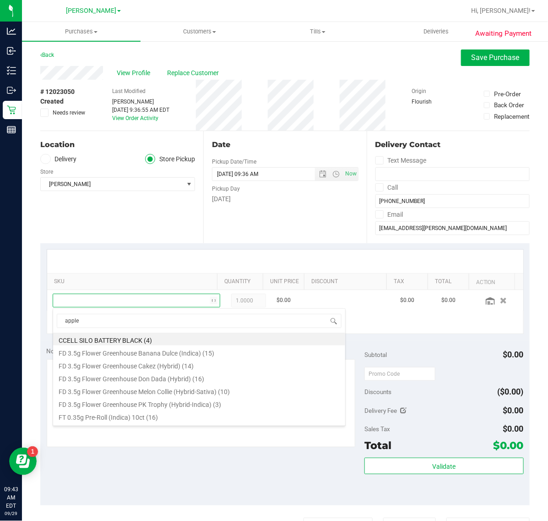
type input "apples"
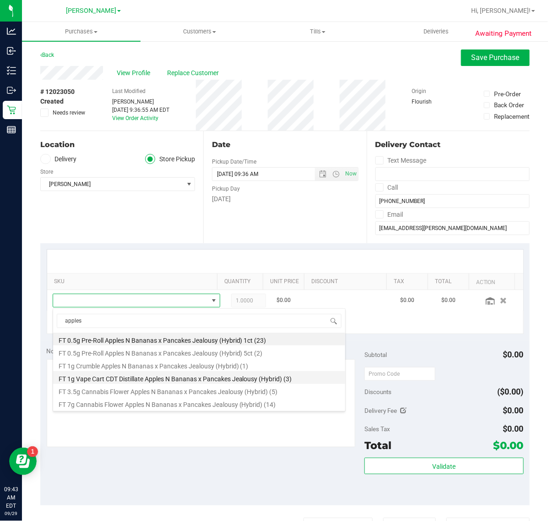
click at [172, 379] on li "FT 1g Vape Cart CDT Distillate Apples N Bananas x Pancakes Jealousy (Hybrid) (3)" at bounding box center [199, 377] width 292 height 13
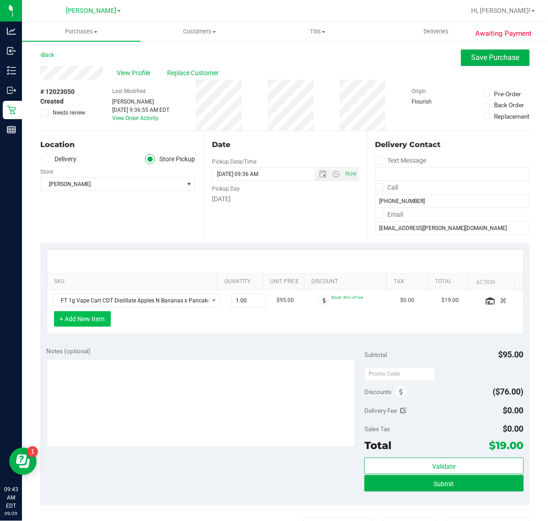
click at [99, 322] on button "+ Add New Item" at bounding box center [82, 319] width 57 height 16
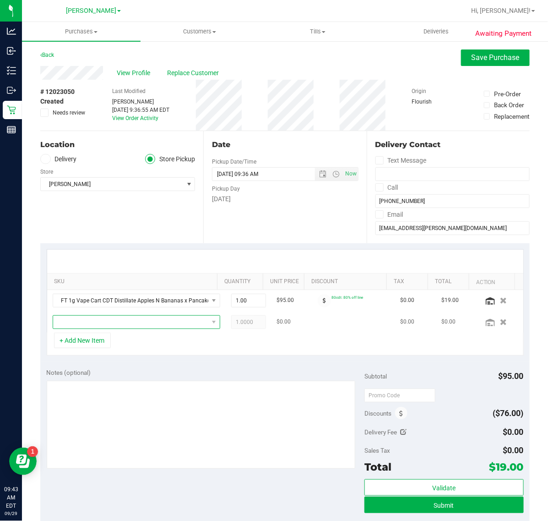
click at [107, 327] on span "NO DATA FOUND" at bounding box center [130, 322] width 155 height 13
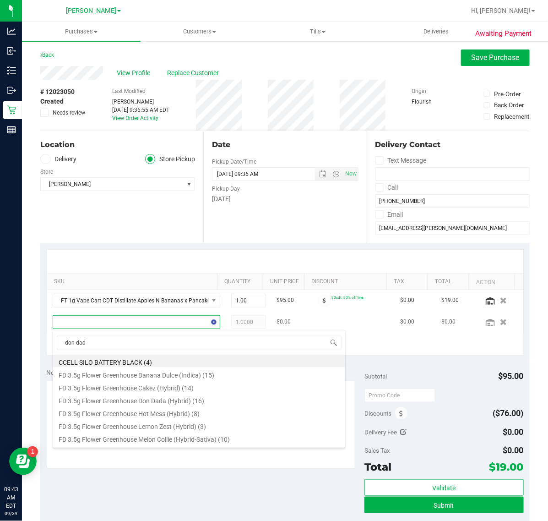
type input "don dada"
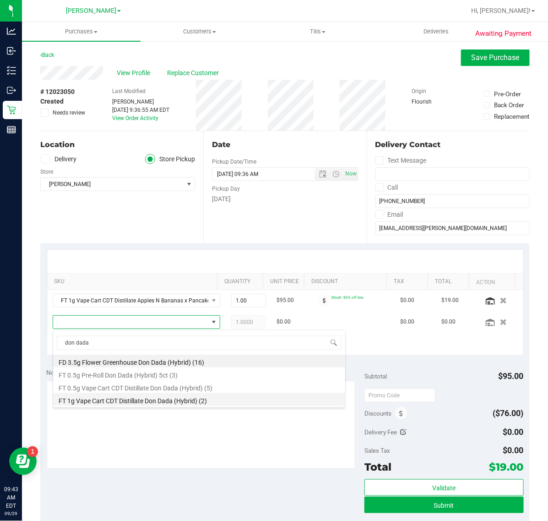
click at [112, 401] on li "FT 1g Vape Cart CDT Distillate Don Dada (Hybrid) (2)" at bounding box center [199, 399] width 292 height 13
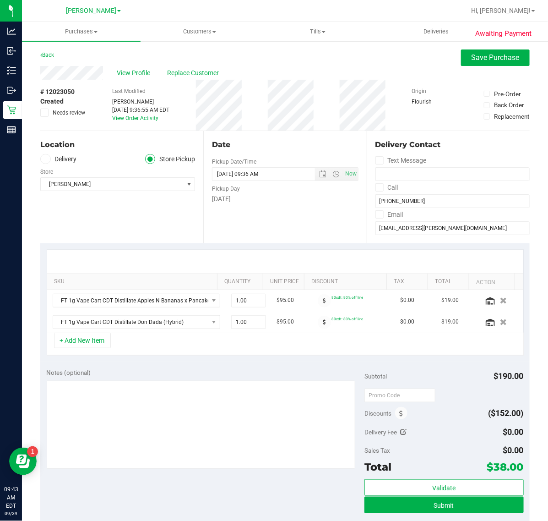
click at [255, 343] on div "+ Add New Item" at bounding box center [285, 344] width 477 height 23
click at [57, 345] on button "+ Add New Item" at bounding box center [82, 341] width 57 height 16
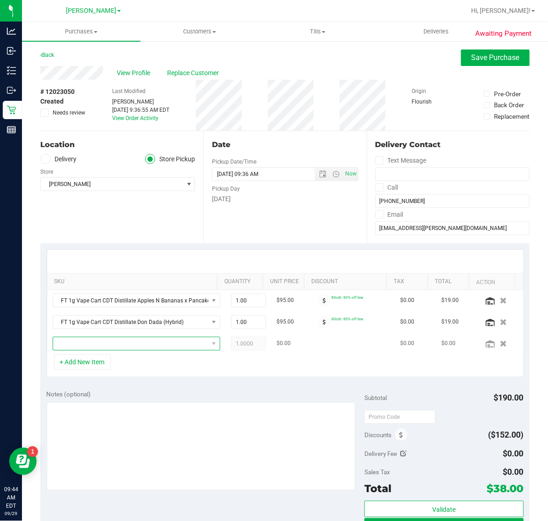
click at [103, 346] on span "NO DATA FOUND" at bounding box center [130, 343] width 155 height 13
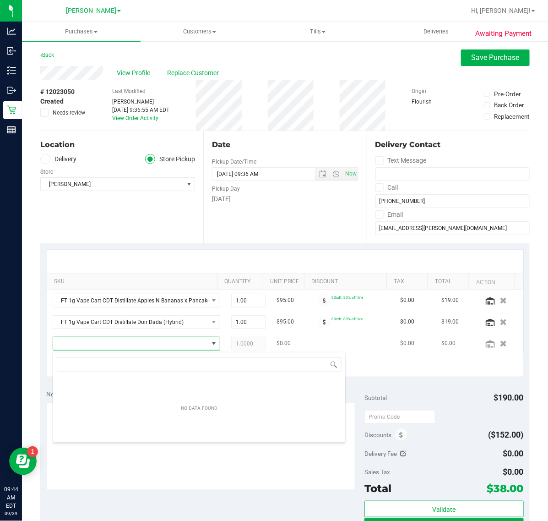
scroll to position [14, 142]
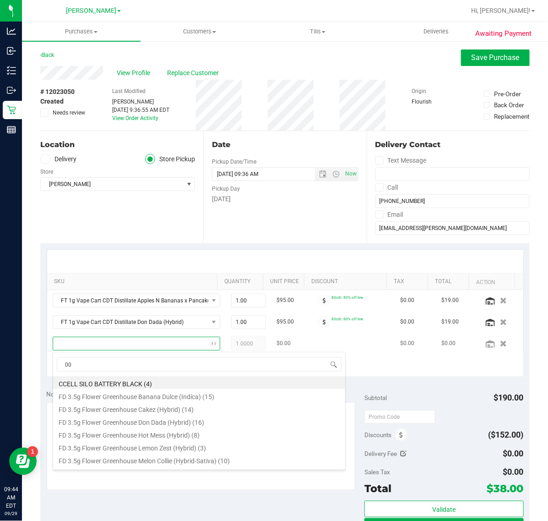
type input "007"
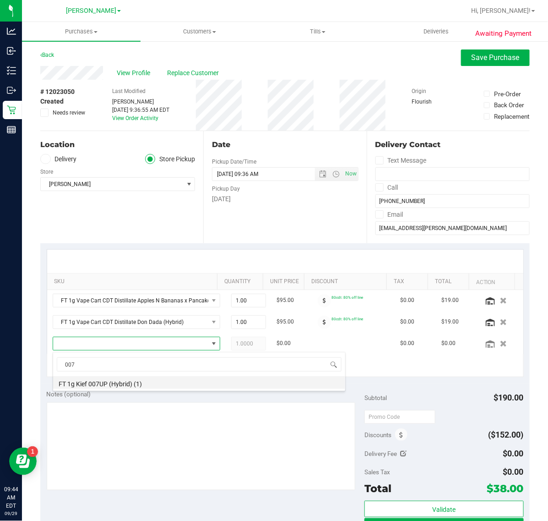
click at [131, 388] on li "FT 1g Kief 007UP (Hybrid) (1)" at bounding box center [199, 382] width 292 height 13
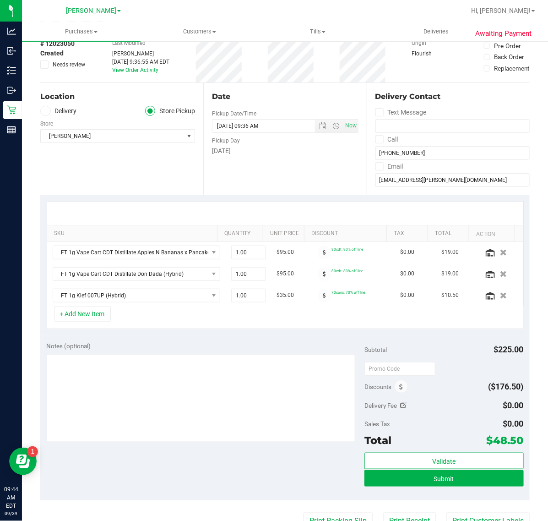
scroll to position [229, 0]
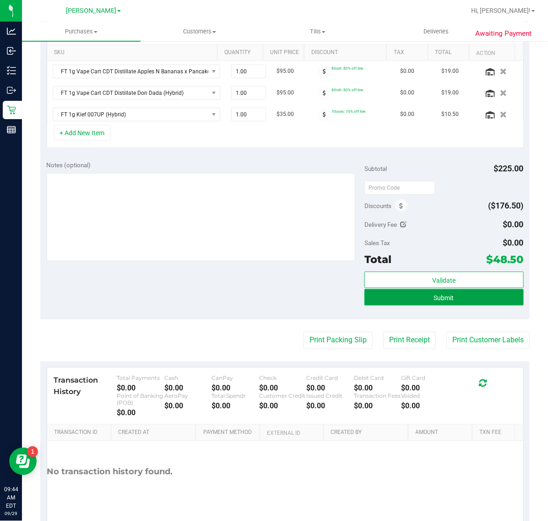
drag, startPoint x: 449, startPoint y: 303, endPoint x: 512, endPoint y: 303, distance: 62.3
click at [449, 303] on button "Submit" at bounding box center [444, 297] width 159 height 16
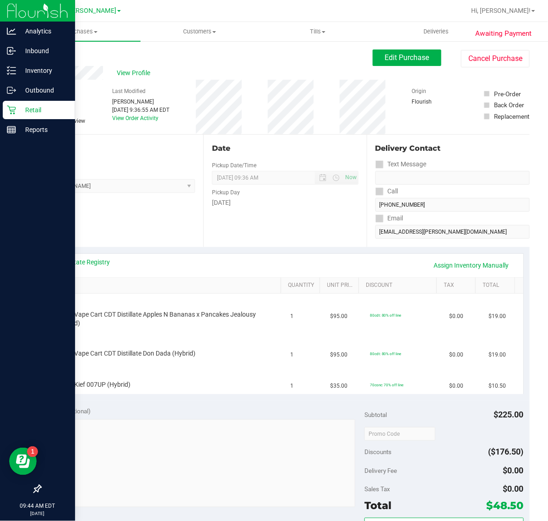
click at [17, 105] on p "Retail" at bounding box center [43, 109] width 55 height 11
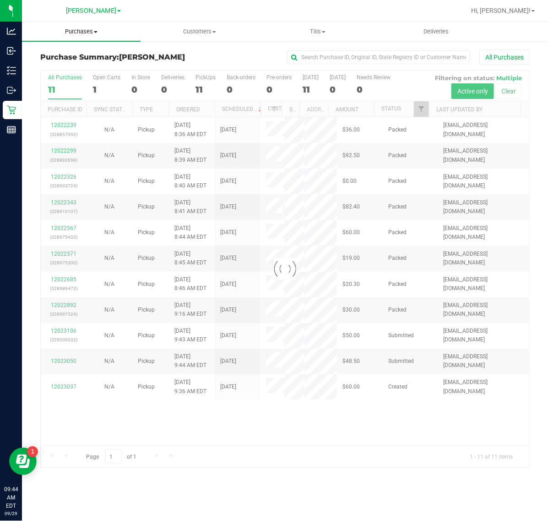
click at [88, 33] on span "Purchases" at bounding box center [81, 31] width 119 height 8
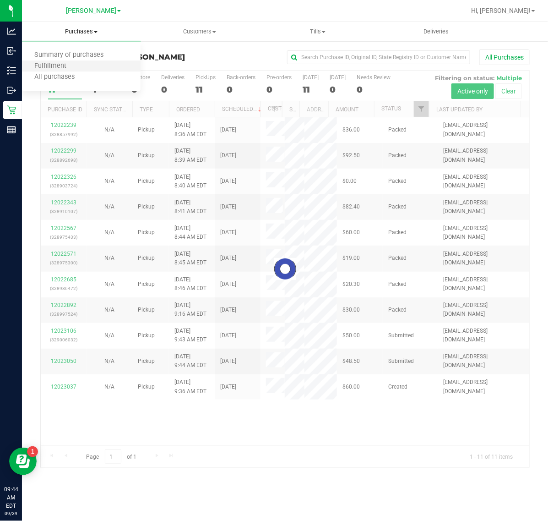
click at [93, 62] on li "Fulfillment" at bounding box center [81, 66] width 119 height 11
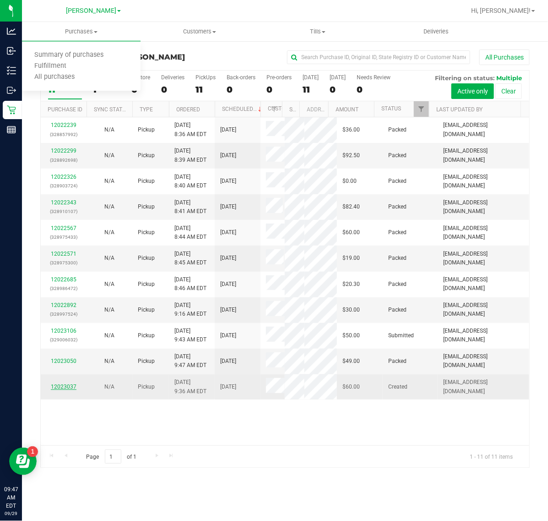
click at [72, 387] on link "12023037" at bounding box center [64, 386] width 26 height 6
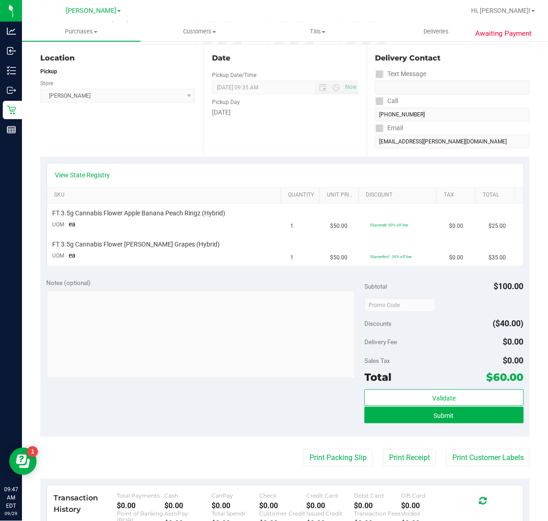
scroll to position [229, 0]
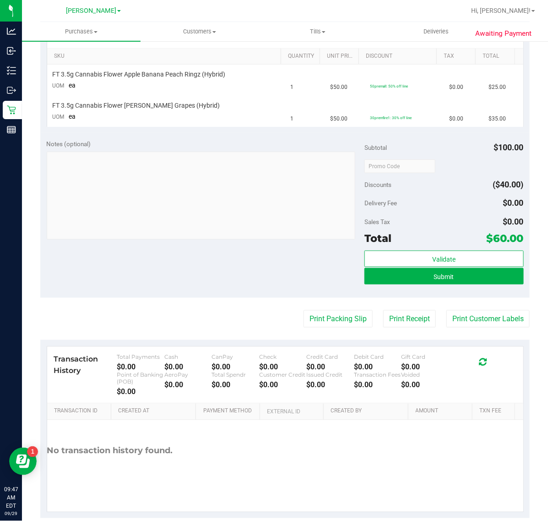
click at [441, 287] on div "Validate Submit" at bounding box center [444, 271] width 159 height 41
click at [441, 280] on span "Submit" at bounding box center [444, 276] width 20 height 7
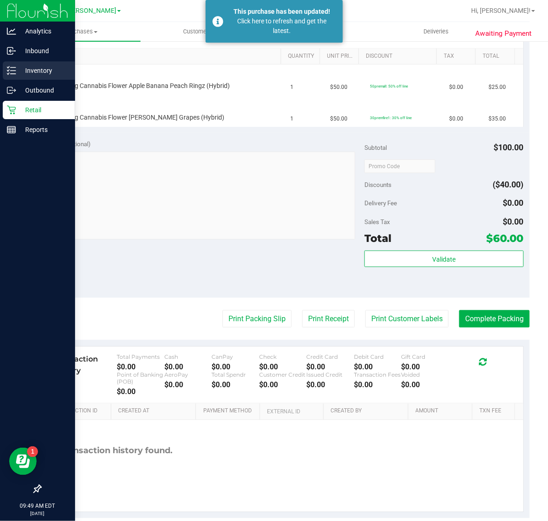
click at [8, 67] on icon at bounding box center [11, 70] width 9 height 9
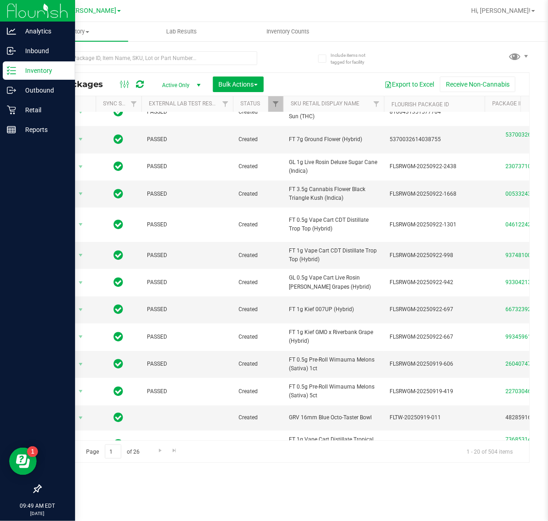
scroll to position [231, 0]
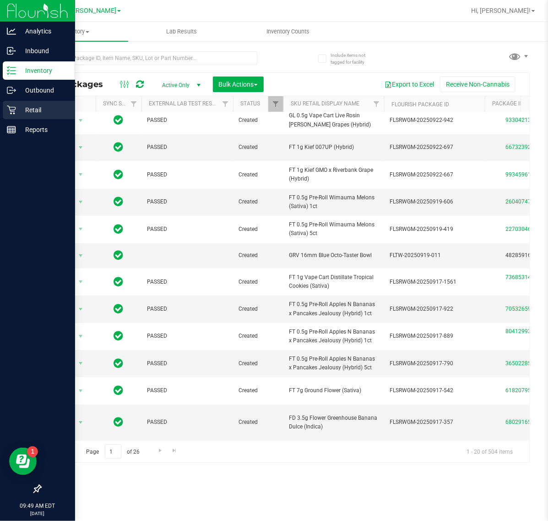
click at [23, 108] on p "Retail" at bounding box center [43, 109] width 55 height 11
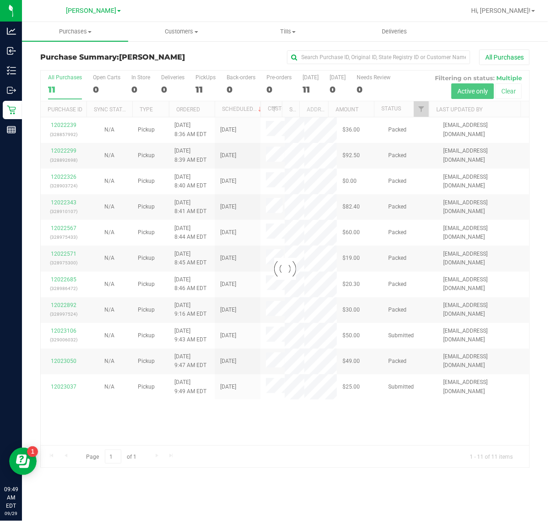
click at [223, 435] on div "Loading... 12022239 (328857992) N/A Pickup 9/29/2025 8:36 AM EDT 9/29/2025 $36.…" at bounding box center [285, 281] width 489 height 328
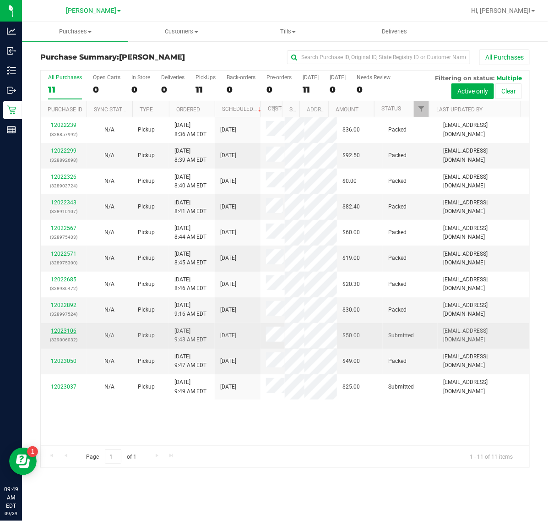
click at [66, 332] on link "12023106" at bounding box center [64, 331] width 26 height 6
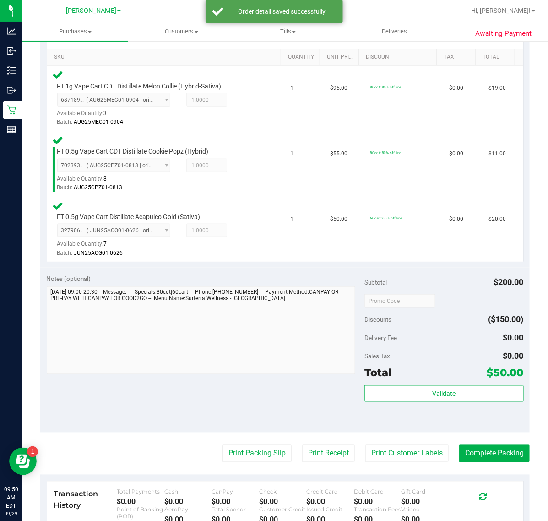
scroll to position [229, 0]
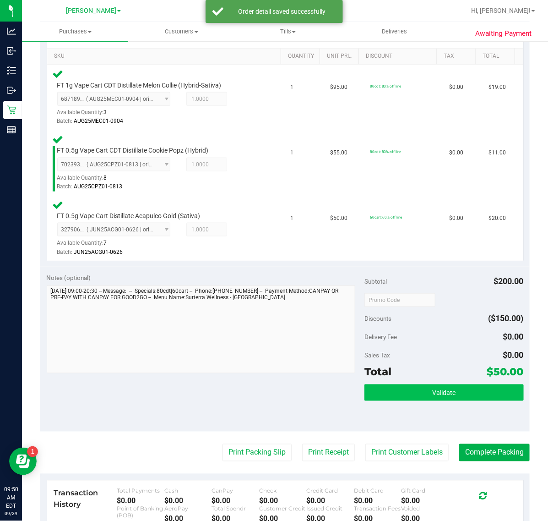
drag, startPoint x: 453, startPoint y: 409, endPoint x: 443, endPoint y: 387, distance: 23.4
click at [448, 406] on div "Validate" at bounding box center [444, 404] width 159 height 41
drag, startPoint x: 443, startPoint y: 386, endPoint x: 353, endPoint y: 360, distance: 93.6
click at [440, 387] on button "Validate" at bounding box center [444, 392] width 159 height 16
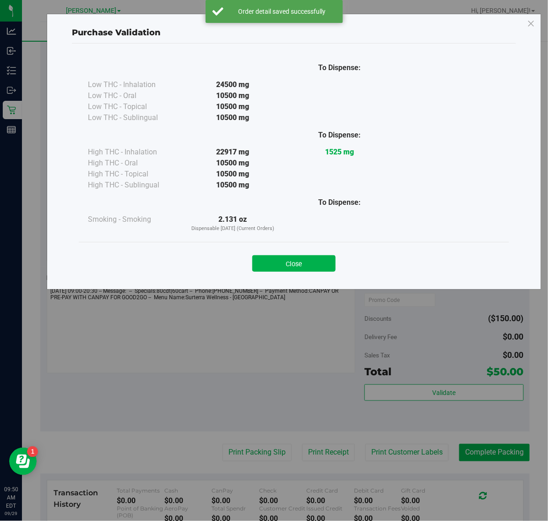
drag, startPoint x: 284, startPoint y: 255, endPoint x: 287, endPoint y: 324, distance: 69.7
click at [284, 258] on button "Close" at bounding box center [293, 263] width 83 height 16
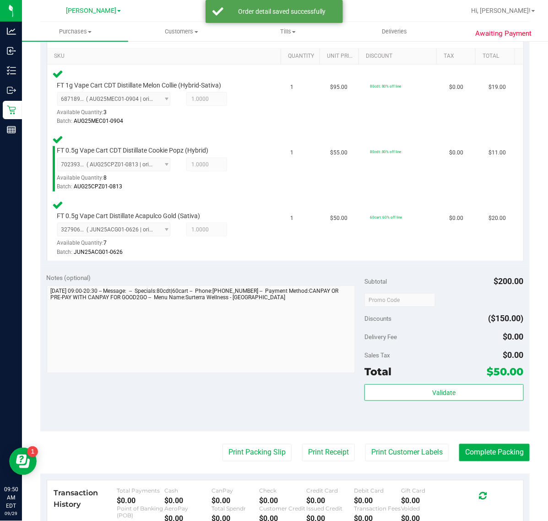
click at [239, 432] on purchase-details "Back Edit Purchase Cancel Purchase View Profile # 12023106 BioTrack ID: - Submi…" at bounding box center [285, 235] width 490 height 831
click at [241, 454] on button "Print Packing Slip" at bounding box center [257, 452] width 69 height 17
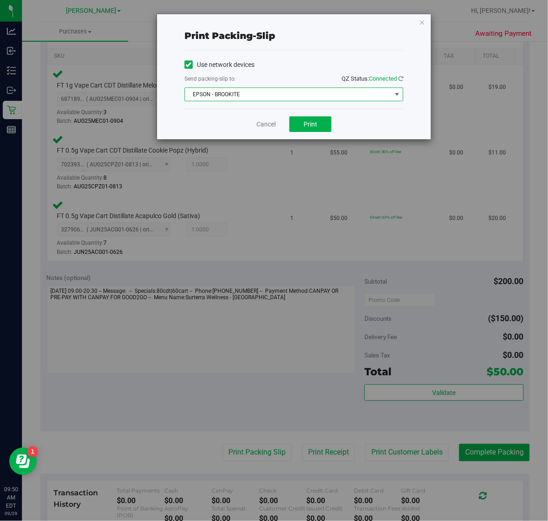
click at [282, 92] on span "EPSON - BROOKITE" at bounding box center [288, 94] width 207 height 13
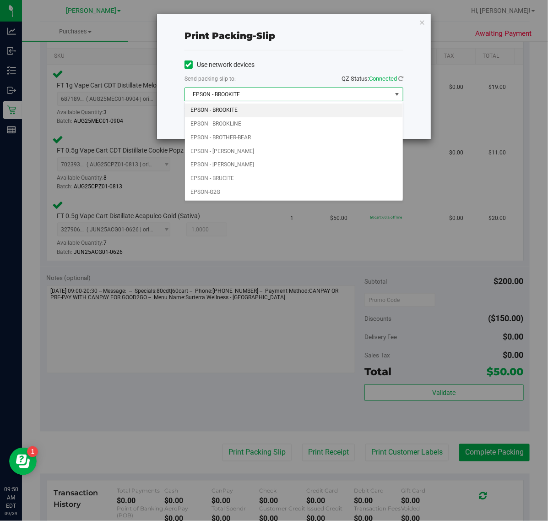
drag, startPoint x: 240, startPoint y: 264, endPoint x: 257, endPoint y: 197, distance: 68.8
click at [240, 245] on div "Print packing-slip Use network devices Send packing-slip to: QZ Status: Connect…" at bounding box center [277, 260] width 555 height 521
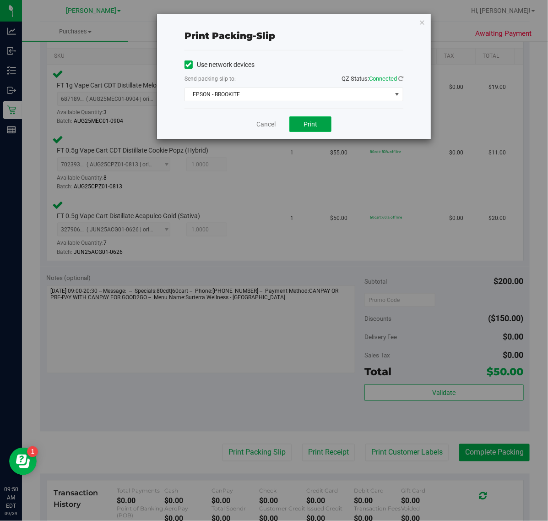
click at [311, 123] on span "Print" at bounding box center [311, 123] width 14 height 7
click at [264, 124] on link "Cancel" at bounding box center [266, 125] width 19 height 10
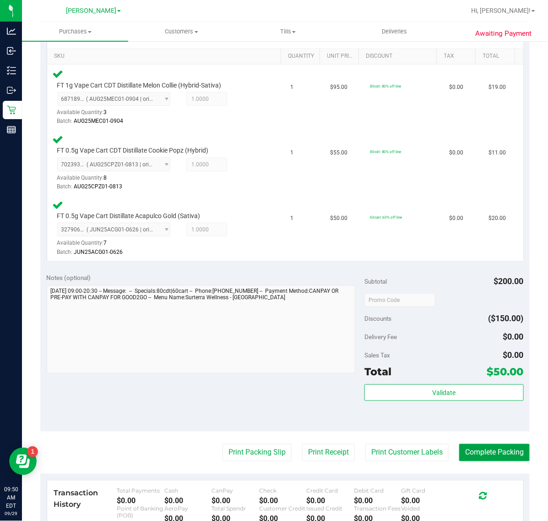
click at [464, 450] on button "Complete Packing" at bounding box center [494, 452] width 71 height 17
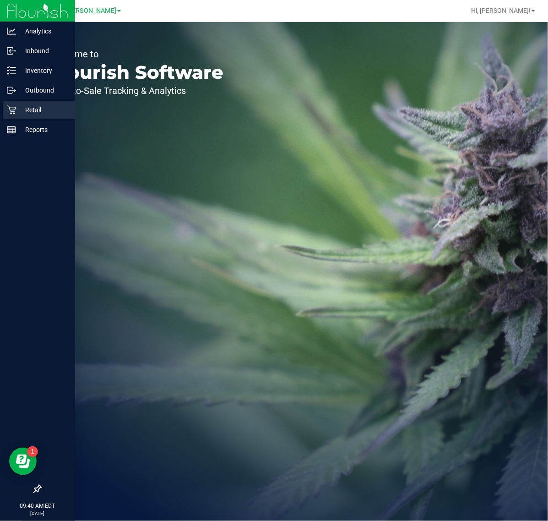
click at [17, 108] on p "Retail" at bounding box center [43, 109] width 55 height 11
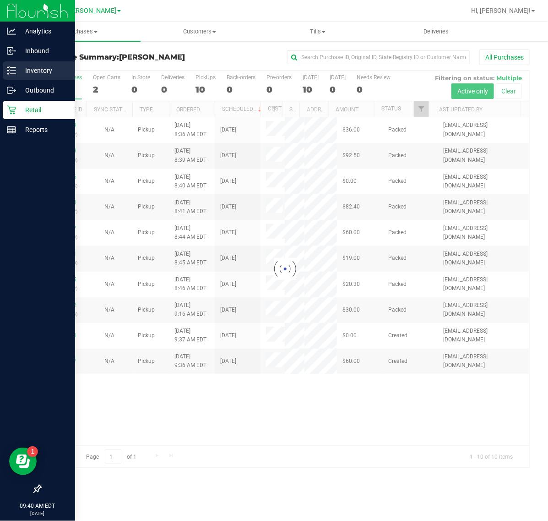
click at [32, 70] on p "Inventory" at bounding box center [43, 70] width 55 height 11
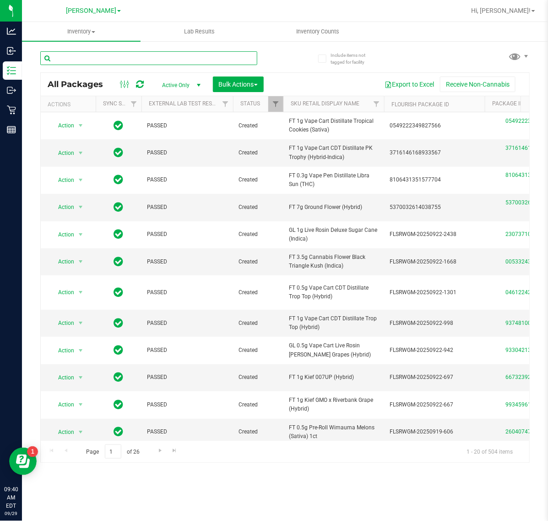
click at [115, 55] on input "text" at bounding box center [148, 58] width 217 height 14
type input "ARZ"
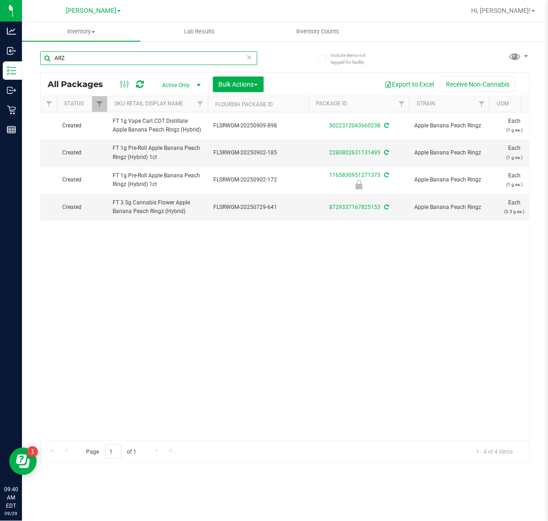
scroll to position [0, 159]
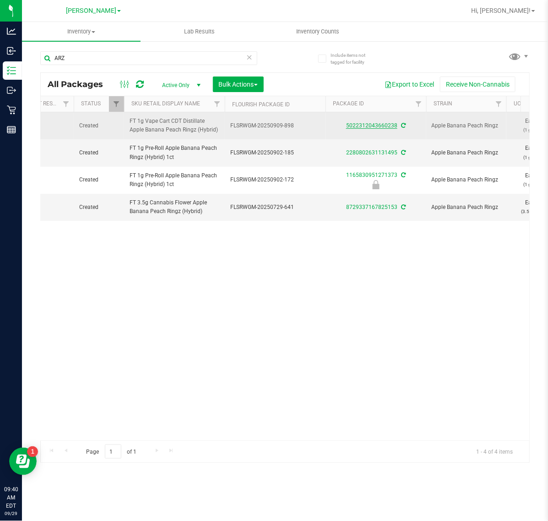
drag, startPoint x: 392, startPoint y: 124, endPoint x: 357, endPoint y: 125, distance: 34.8
click at [357, 125] on link "5022312043660238" at bounding box center [371, 125] width 51 height 6
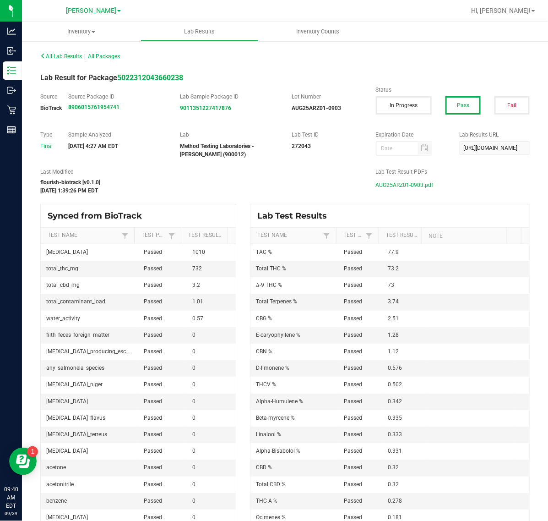
click at [414, 182] on span "AUG25ARZ01-0903.pdf" at bounding box center [405, 185] width 58 height 14
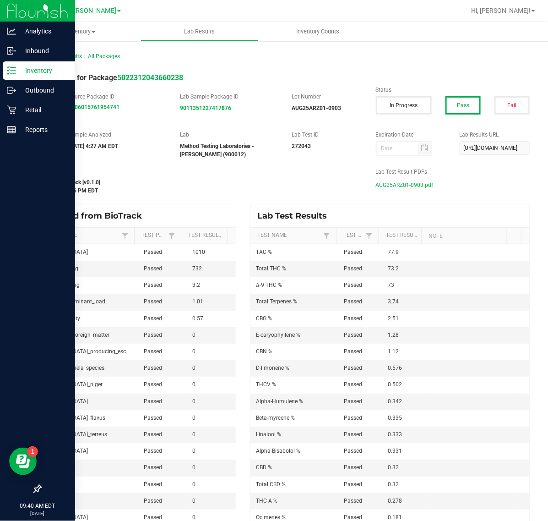
click at [14, 70] on icon at bounding box center [11, 70] width 9 height 9
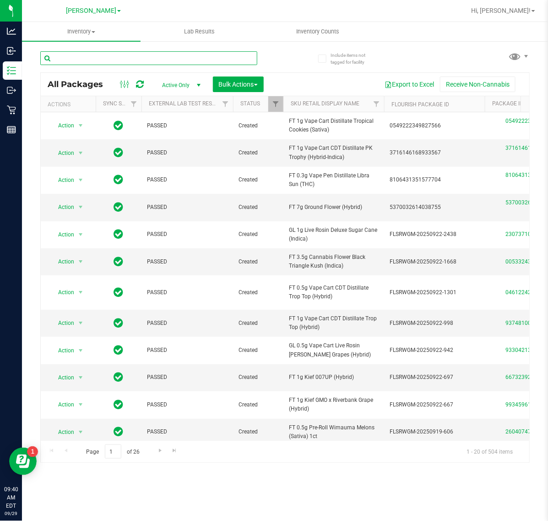
click at [131, 58] on input "text" at bounding box center [148, 58] width 217 height 14
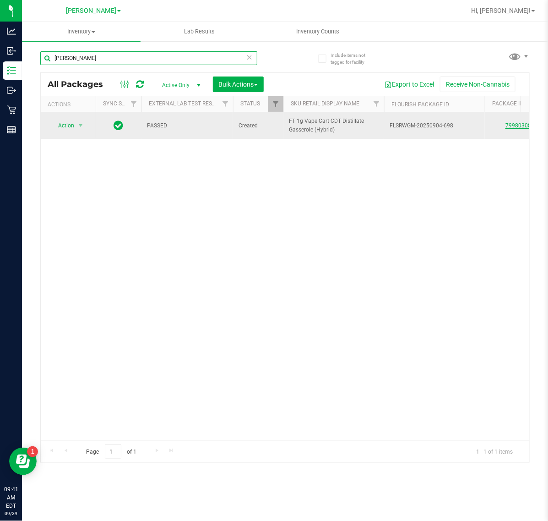
type input "gass"
click at [514, 125] on link "7998030878940385" at bounding box center [531, 125] width 51 height 6
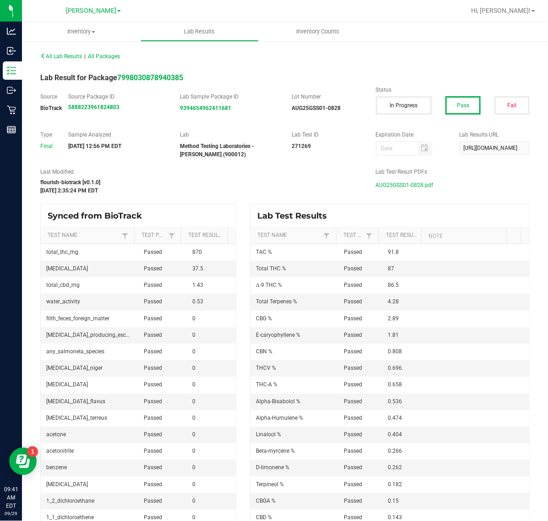
click at [388, 180] on span "AUG25GSS01-0828.pdf" at bounding box center [405, 185] width 58 height 14
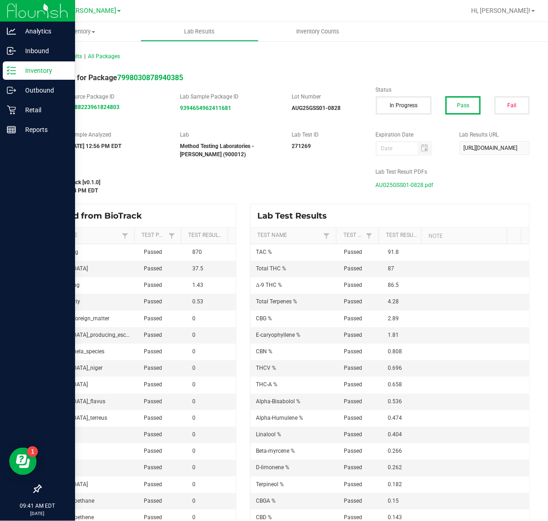
click at [17, 75] on p "Inventory" at bounding box center [43, 70] width 55 height 11
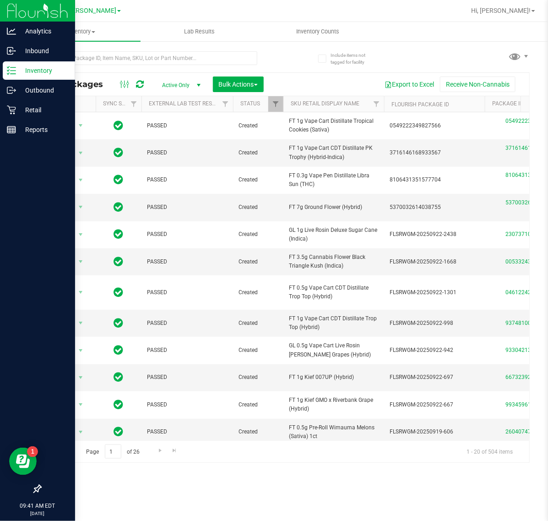
click at [17, 75] on p "Inventory" at bounding box center [43, 70] width 55 height 11
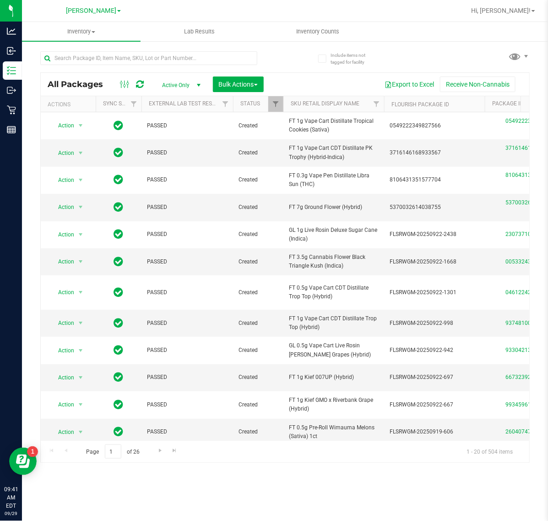
click at [110, 45] on div at bounding box center [162, 57] width 245 height 29
click at [111, 58] on input "text" at bounding box center [148, 58] width 217 height 14
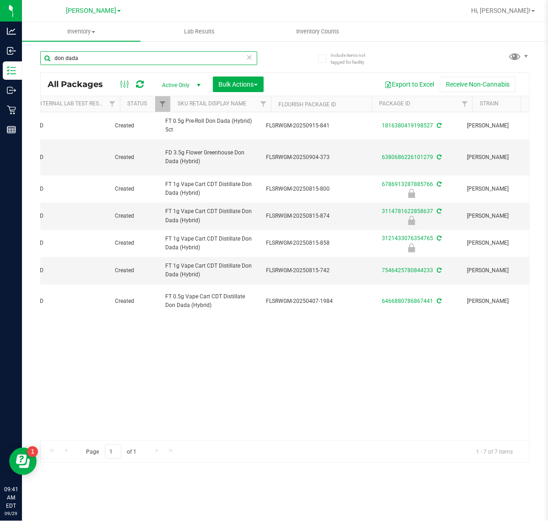
scroll to position [0, 124]
type input "don dada"
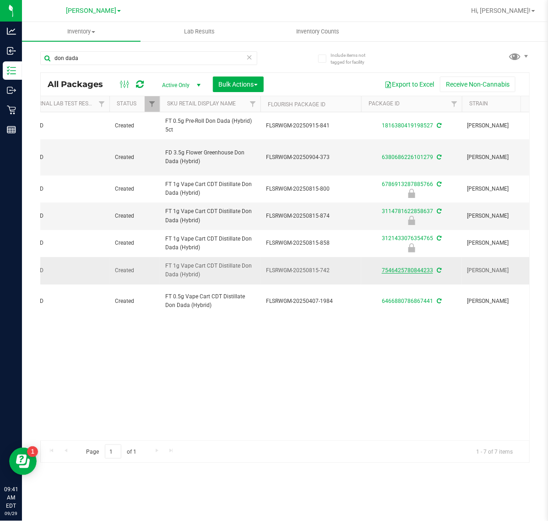
click at [403, 273] on link "7546425780844233" at bounding box center [407, 270] width 51 height 6
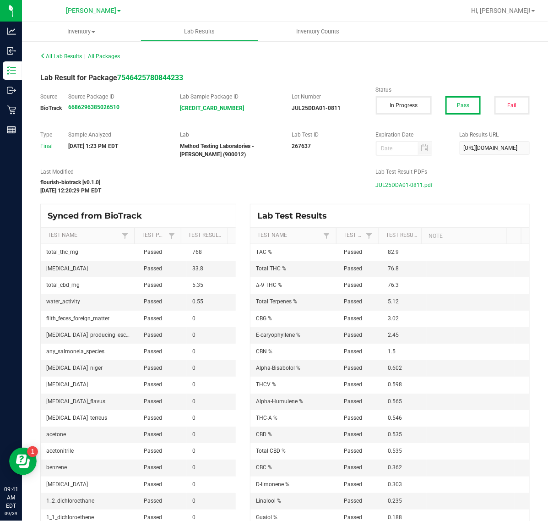
click at [404, 183] on span "JUL25DDA01-0811.pdf" at bounding box center [404, 185] width 57 height 14
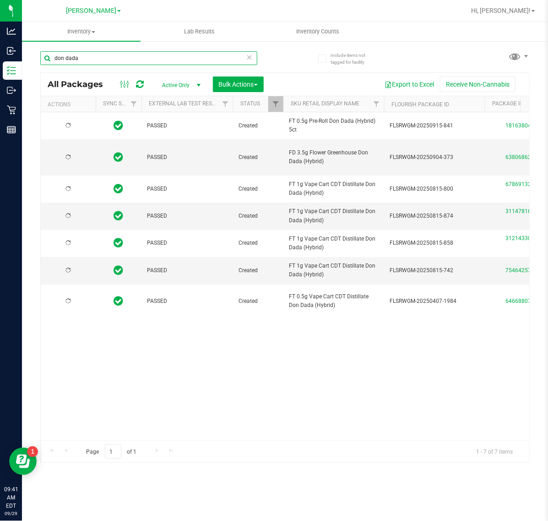
drag, startPoint x: 115, startPoint y: 58, endPoint x: -265, endPoint y: 63, distance: 379.3
click at [0, 63] on html "Analytics Inbound Inventory Outbound Retail Reports 09:41 AM EDT 09/29/2025 09/…" at bounding box center [274, 260] width 548 height 521
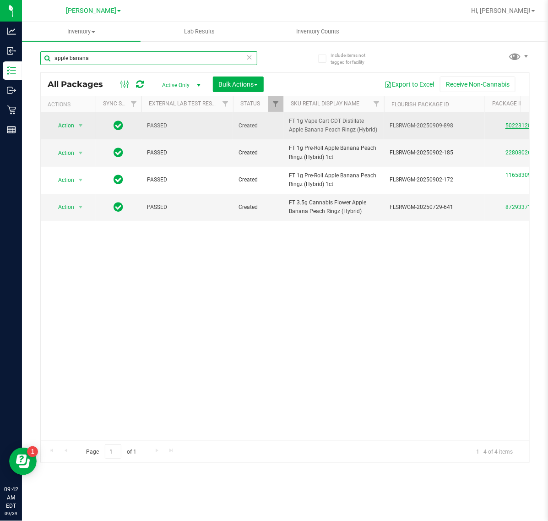
type input "apple banana"
click at [517, 126] on link "5022312043660238" at bounding box center [531, 125] width 51 height 6
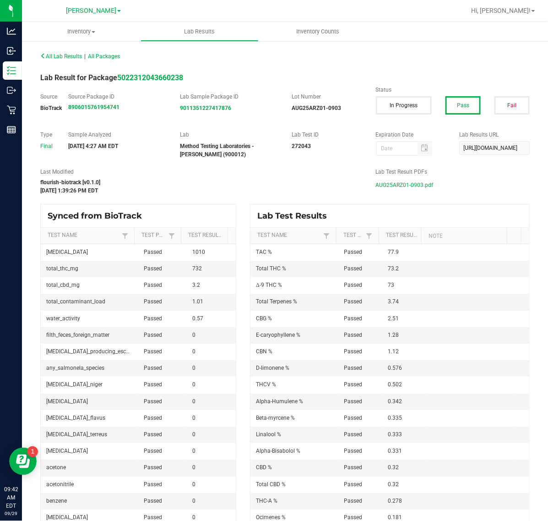
click at [415, 188] on span "AUG25ARZ01-0903.pdf" at bounding box center [405, 185] width 58 height 14
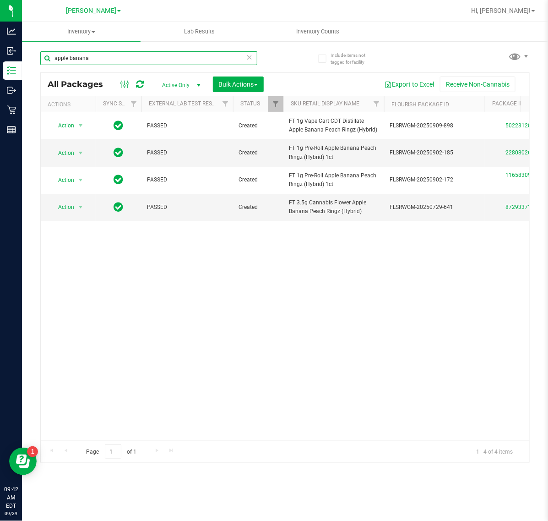
click at [68, 56] on input "apple banana" at bounding box center [148, 58] width 217 height 14
drag, startPoint x: 94, startPoint y: 56, endPoint x: 70, endPoint y: 55, distance: 24.3
click at [70, 55] on input "apple banana" at bounding box center [148, 58] width 217 height 14
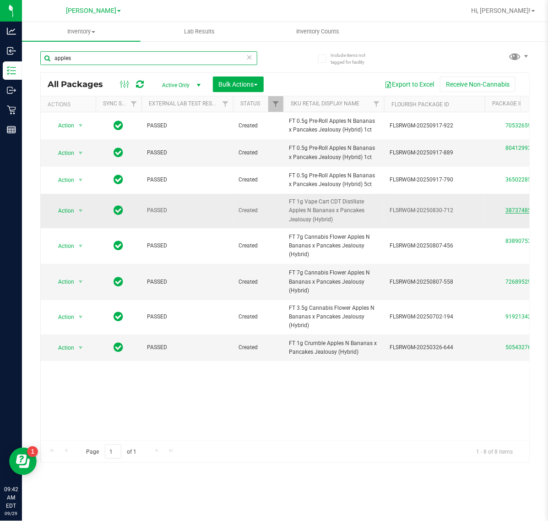
type input "apples"
click at [512, 213] on link "3873748503603142" at bounding box center [531, 210] width 51 height 6
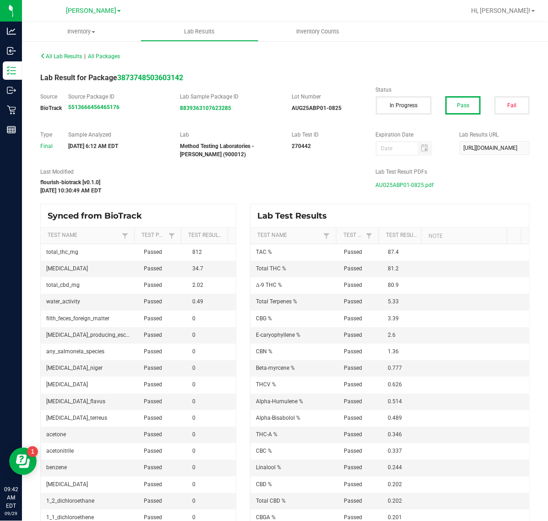
click at [381, 187] on span "AUG25ABP01-0825.pdf" at bounding box center [405, 185] width 58 height 14
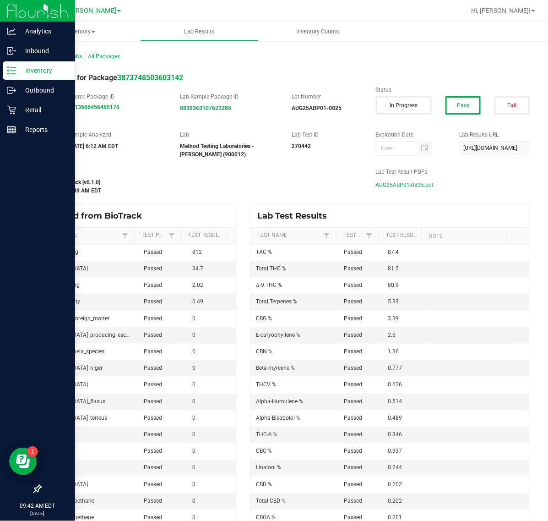
click at [7, 72] on icon at bounding box center [11, 70] width 9 height 9
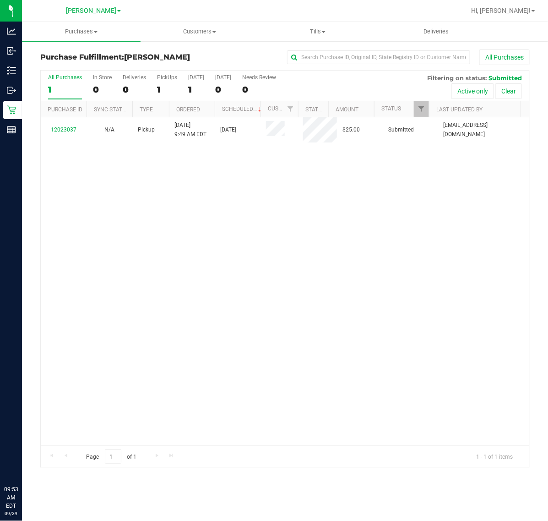
click at [147, 298] on div "12023037 N/A Pickup 9/29/2025 9:49 AM EDT 9/29/2025 $25.00 Submitted cbillings@…" at bounding box center [285, 281] width 489 height 328
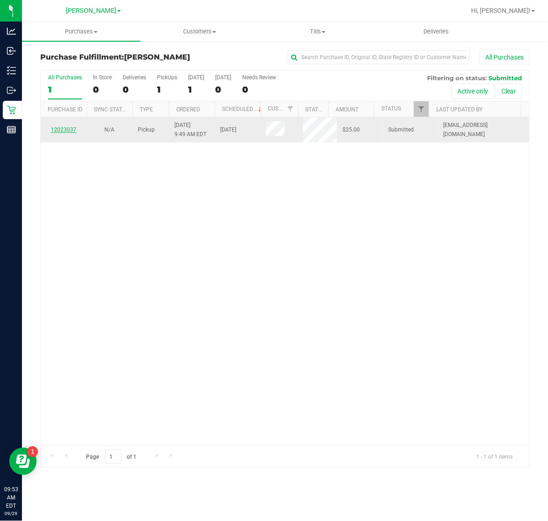
click at [60, 131] on link "12023037" at bounding box center [64, 129] width 26 height 6
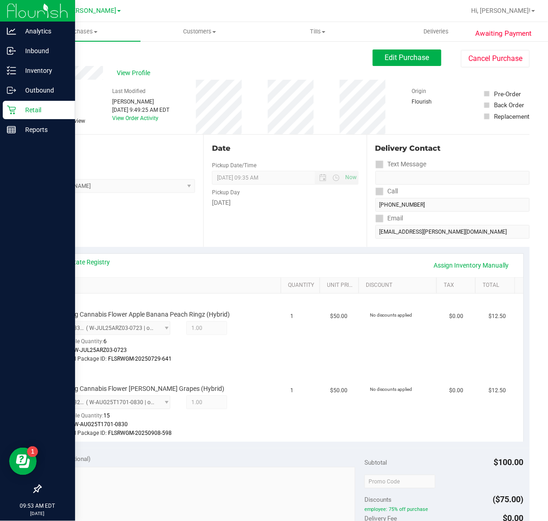
click at [16, 106] on p "Retail" at bounding box center [43, 109] width 55 height 11
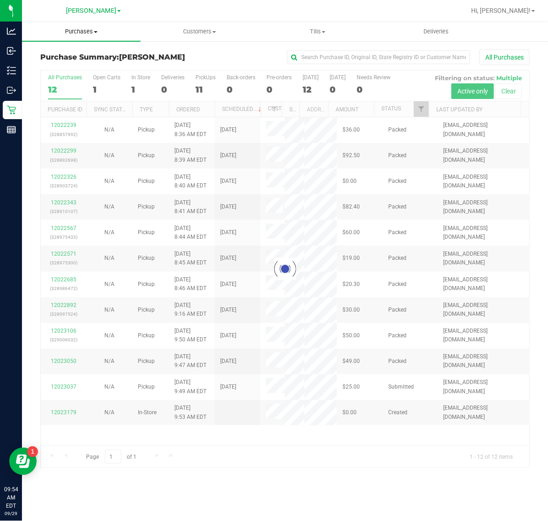
click at [88, 35] on span "Purchases" at bounding box center [81, 31] width 119 height 8
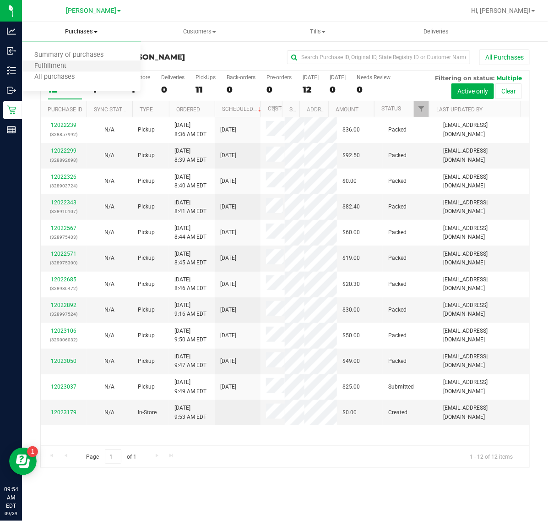
click at [82, 69] on li "Fulfillment" at bounding box center [81, 66] width 119 height 11
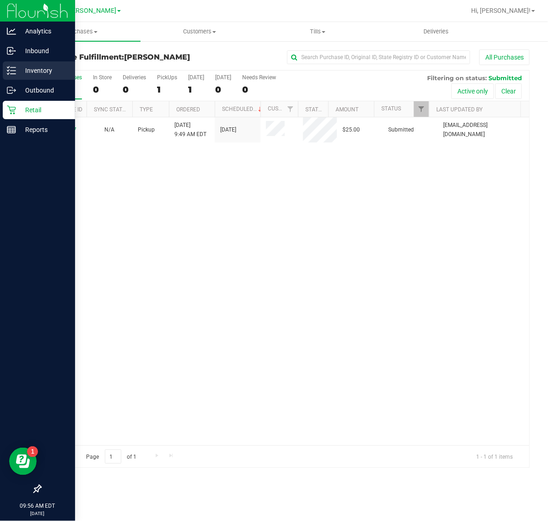
click at [10, 64] on div "Inventory" at bounding box center [39, 70] width 72 height 18
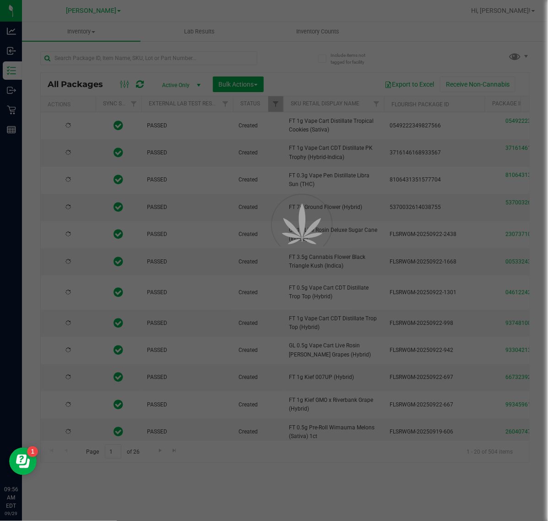
click at [101, 59] on div at bounding box center [274, 260] width 548 height 521
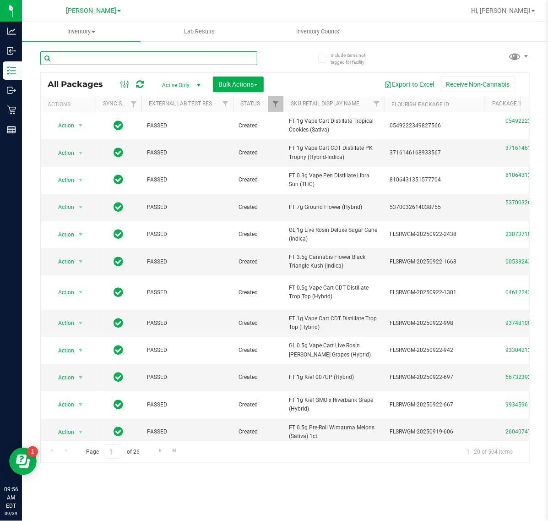
click at [132, 62] on input "text" at bounding box center [148, 58] width 217 height 14
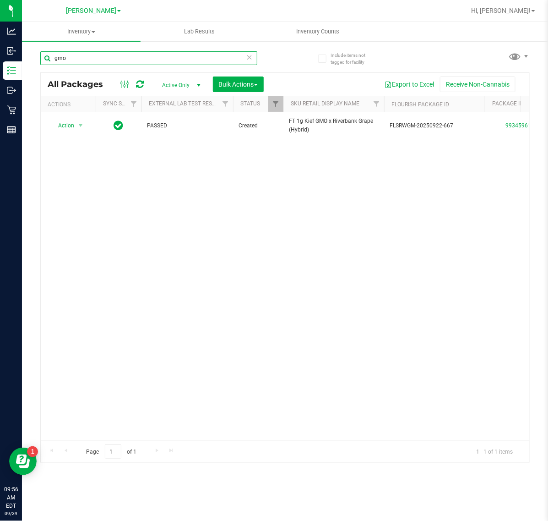
scroll to position [0, 420]
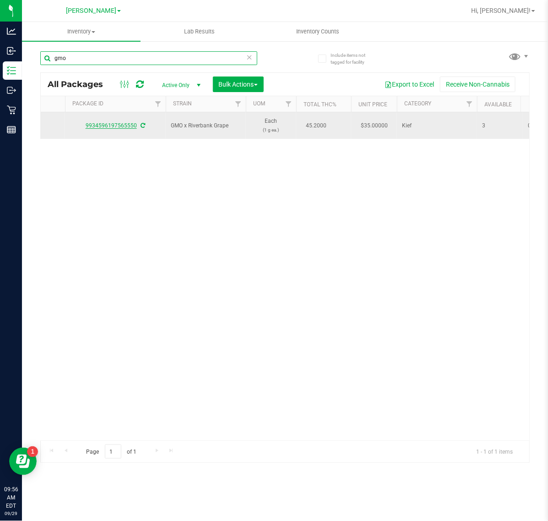
type input "gmo"
click at [113, 126] on link "9934596197565550" at bounding box center [111, 125] width 51 height 6
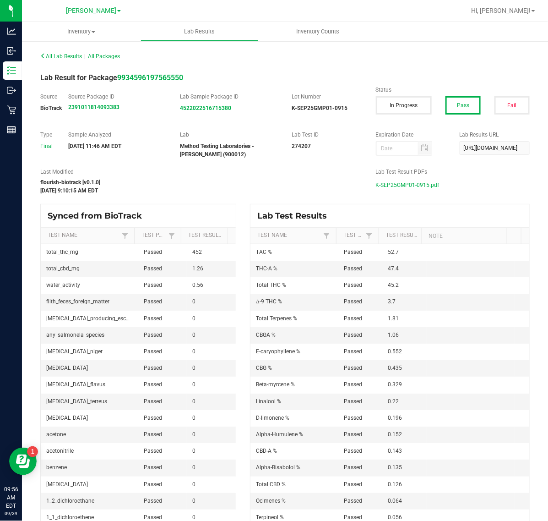
click at [389, 186] on span "K-SEP25GMP01-0915.pdf" at bounding box center [408, 185] width 64 height 14
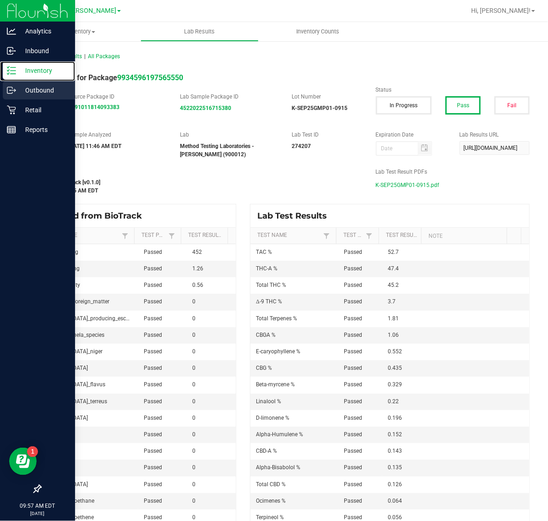
drag, startPoint x: 16, startPoint y: 79, endPoint x: 49, endPoint y: 81, distance: 33.5
click at [16, 79] on div "Inventory" at bounding box center [39, 70] width 72 height 18
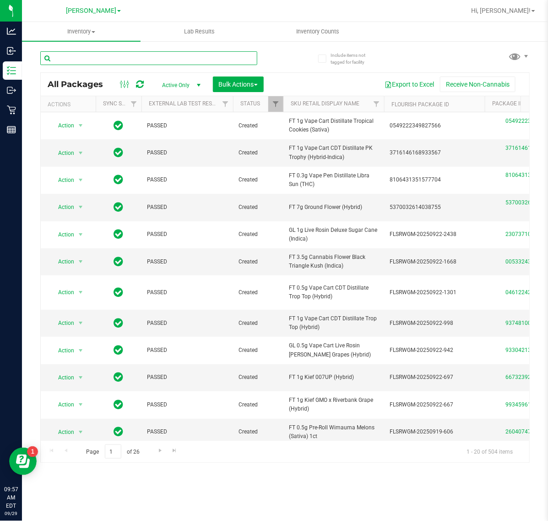
click at [168, 54] on input "text" at bounding box center [148, 58] width 217 height 14
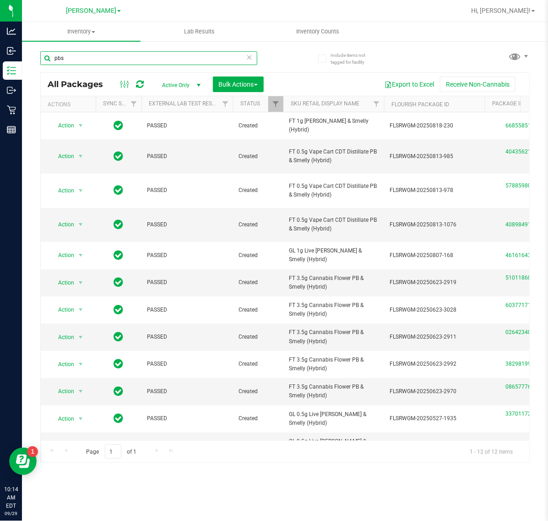
drag, startPoint x: 79, startPoint y: 59, endPoint x: -1, endPoint y: 56, distance: 80.2
click at [0, 56] on html "Analytics Inbound Inventory Outbound Retail Reports 10:14 AM EDT 09/29/2025 09/…" at bounding box center [274, 260] width 548 height 521
type input "k"
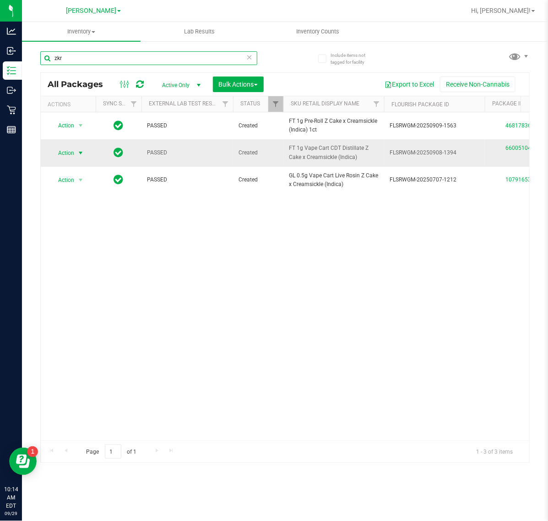
type input "zkr"
click at [74, 158] on span "Action" at bounding box center [62, 153] width 25 height 13
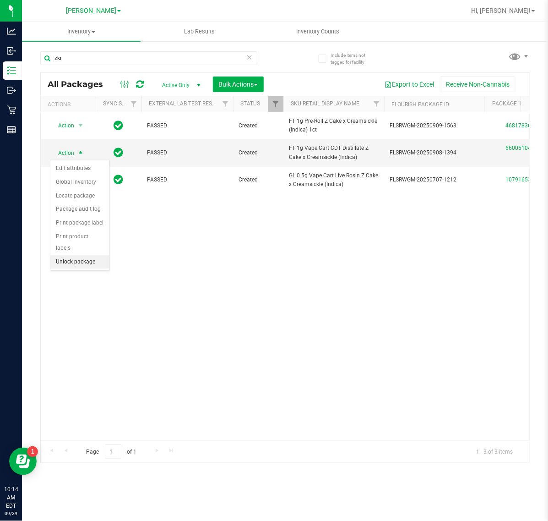
click at [91, 255] on li "Unlock package" at bounding box center [79, 262] width 59 height 14
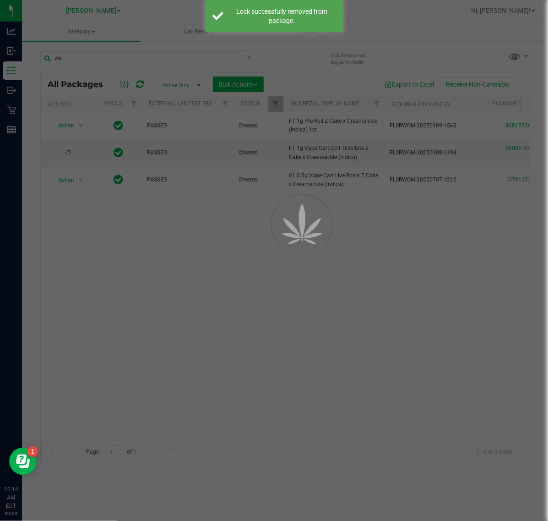
click at [468, 307] on div at bounding box center [274, 260] width 548 height 521
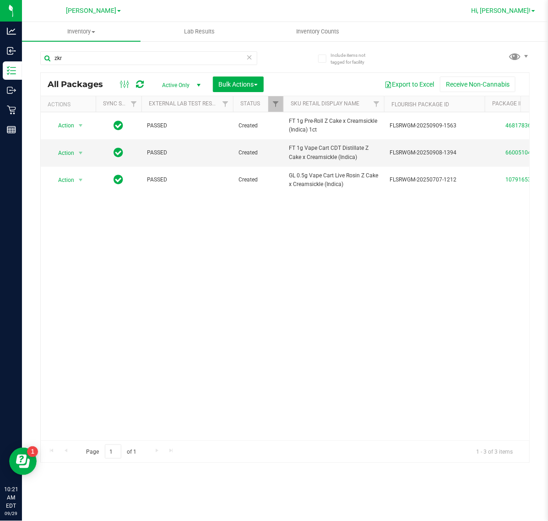
click at [512, 7] on span "Hi, Sharlene!" at bounding box center [501, 10] width 60 height 7
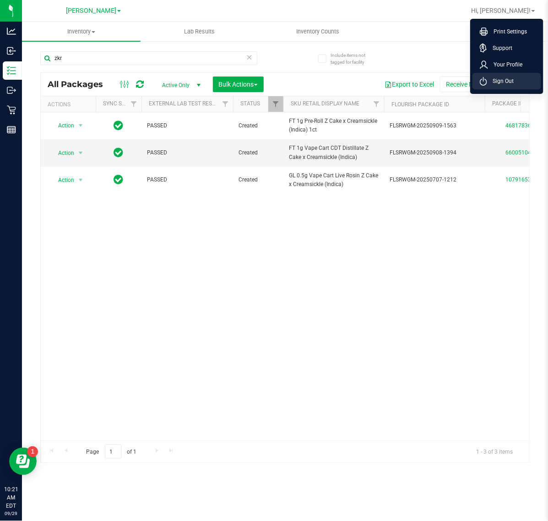
click at [498, 75] on li "Sign Out" at bounding box center [507, 81] width 69 height 16
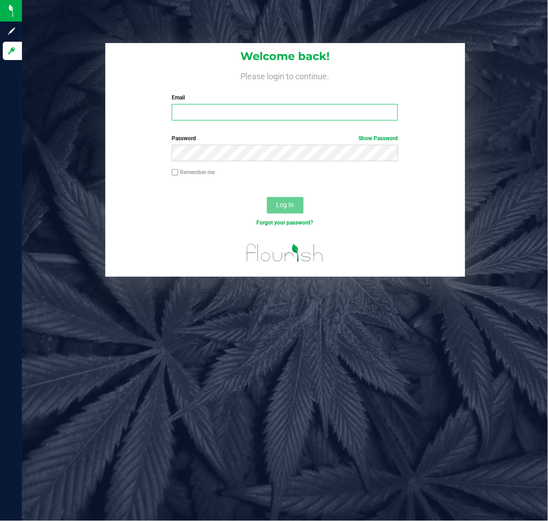
click at [224, 113] on input "Email" at bounding box center [285, 112] width 226 height 16
type input "dmccoy@liveparallel.com"
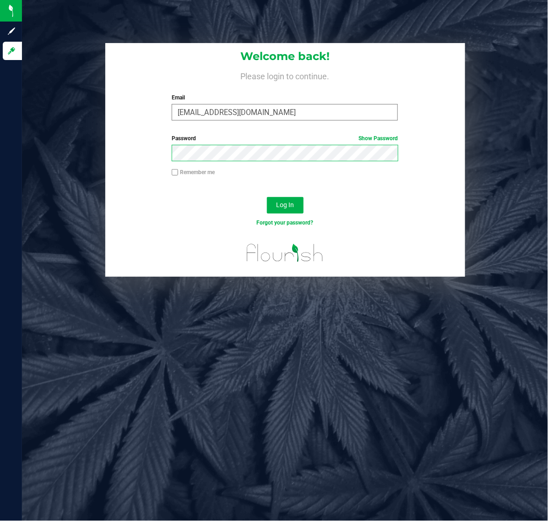
click at [267, 197] on button "Log In" at bounding box center [285, 205] width 37 height 16
